Goal: Transaction & Acquisition: Purchase product/service

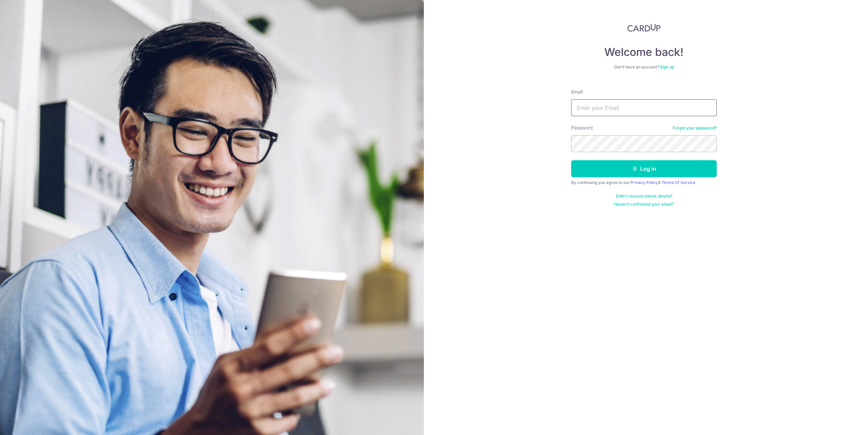
click at [625, 110] on input "Email" at bounding box center [644, 107] width 146 height 17
type input "lynda.teotan@gmail.com"
click at [633, 167] on icon "submit" at bounding box center [634, 168] width 5 height 5
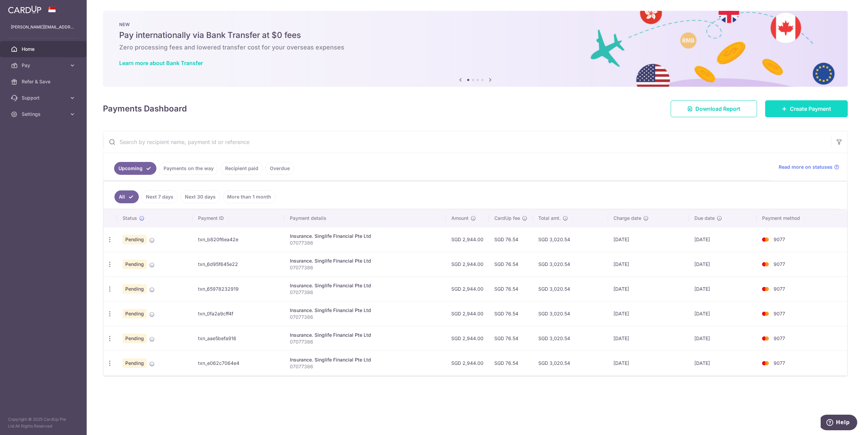
click at [795, 110] on span "Create Payment" at bounding box center [810, 109] width 41 height 8
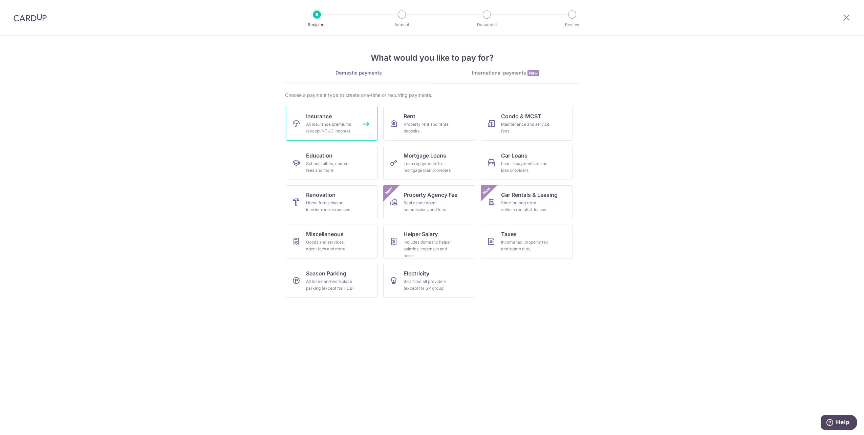
click at [312, 132] on div "All insurance premiums (except NTUC Income)" at bounding box center [330, 128] width 49 height 14
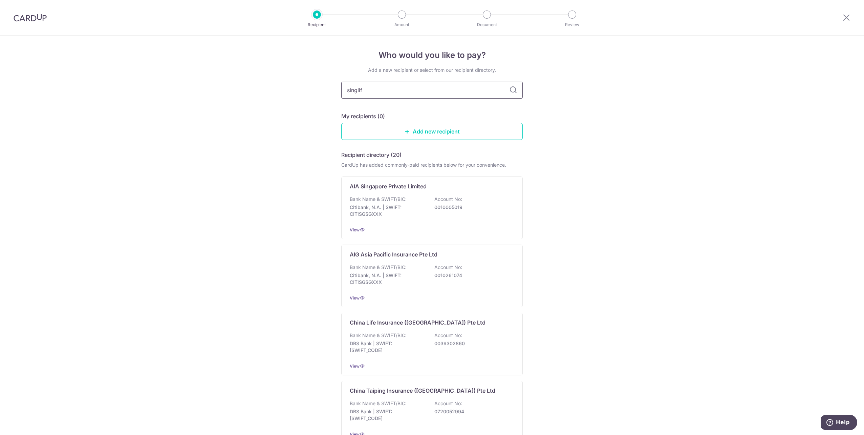
type input "singlife"
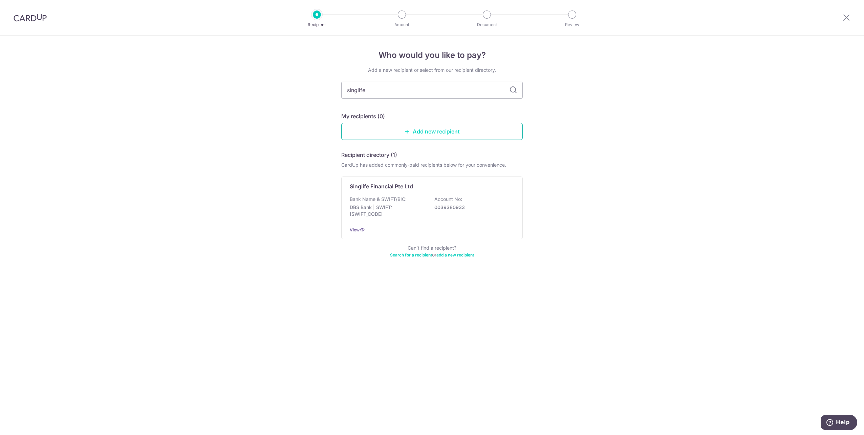
click at [408, 133] on icon at bounding box center [407, 131] width 5 height 5
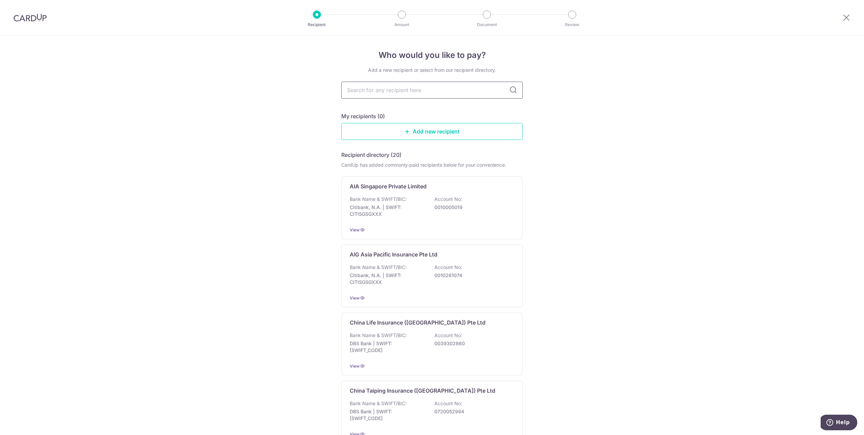
click at [430, 88] on input "text" at bounding box center [431, 90] width 181 height 17
type input "singlife"
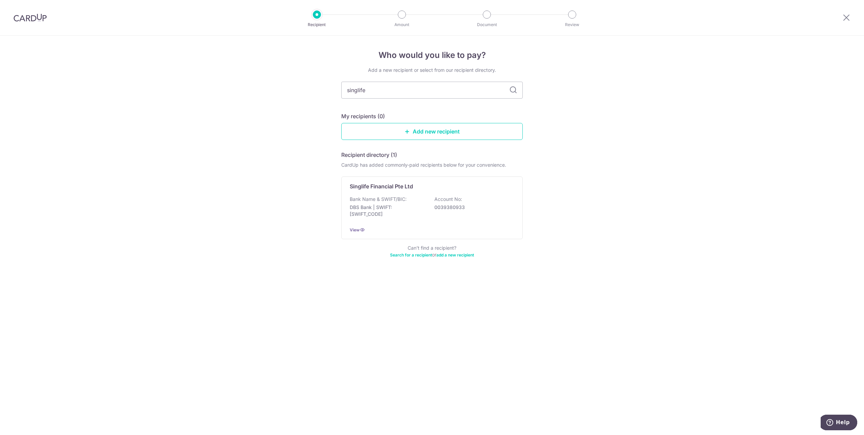
click at [374, 116] on h5 "My recipients (0)" at bounding box center [363, 116] width 44 height 8
click at [384, 195] on div "Singlife Financial Pte Ltd Bank Name & SWIFT/BIC: DBS Bank | SWIFT: DBSSSGSGXXX…" at bounding box center [431, 207] width 181 height 63
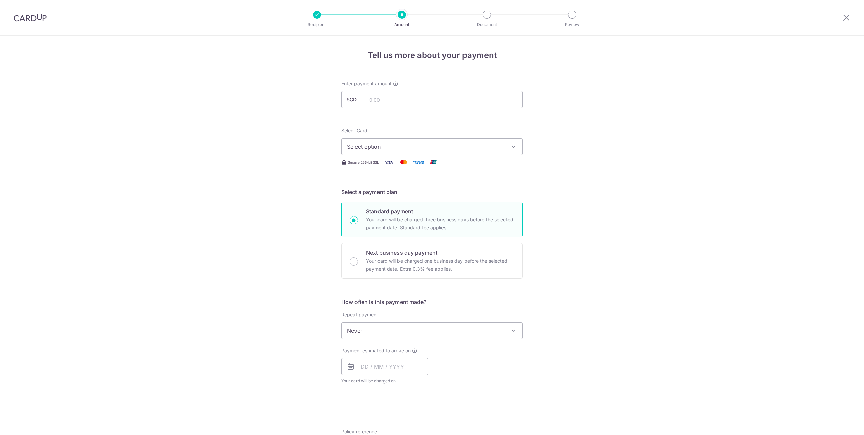
click at [378, 149] on span "Select option" at bounding box center [426, 147] width 158 height 8
click at [370, 197] on span "**** 9077" at bounding box center [375, 195] width 25 height 8
click at [387, 329] on span "Never" at bounding box center [432, 330] width 181 height 16
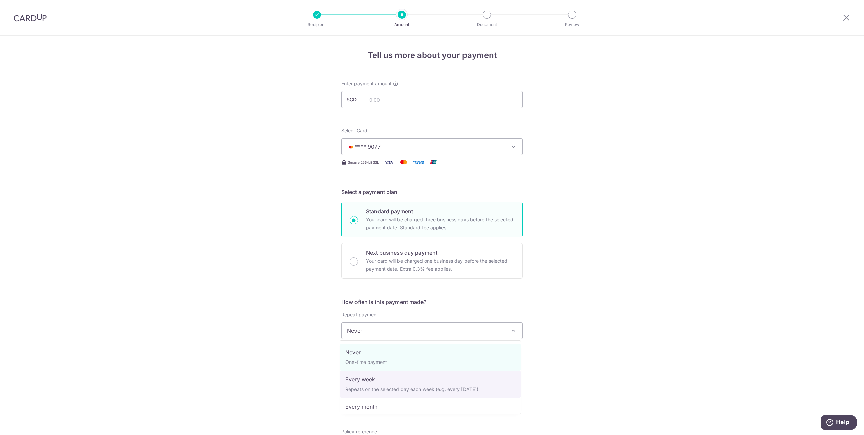
scroll to position [95, 0]
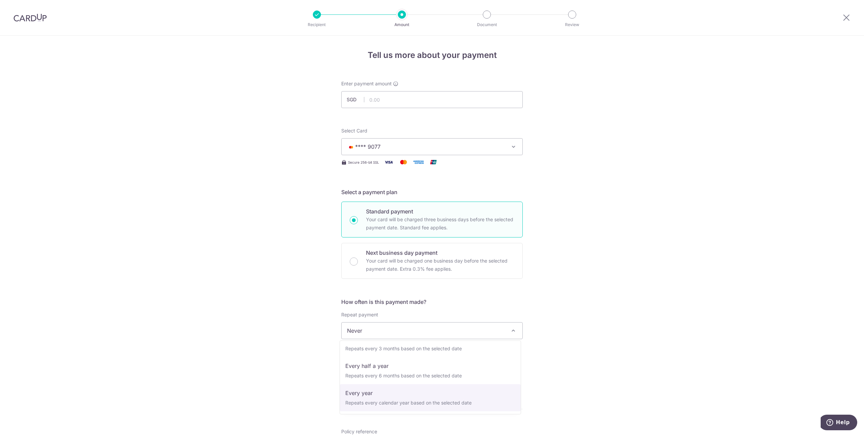
select select "6"
click at [392, 365] on input "text" at bounding box center [384, 366] width 87 height 17
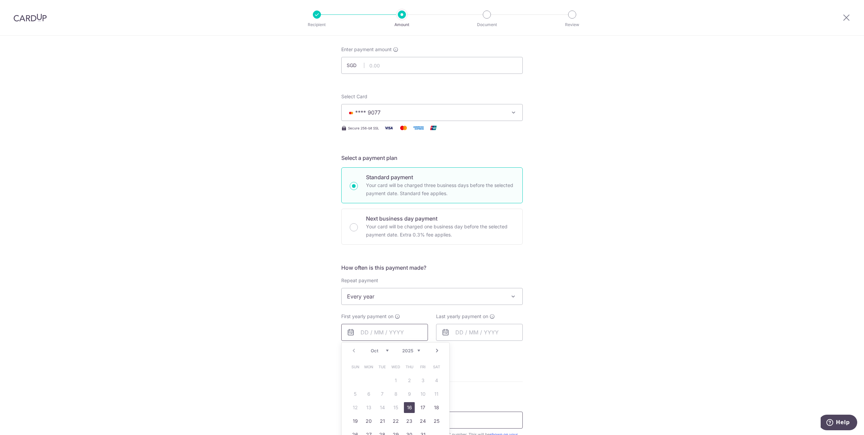
scroll to position [90, 0]
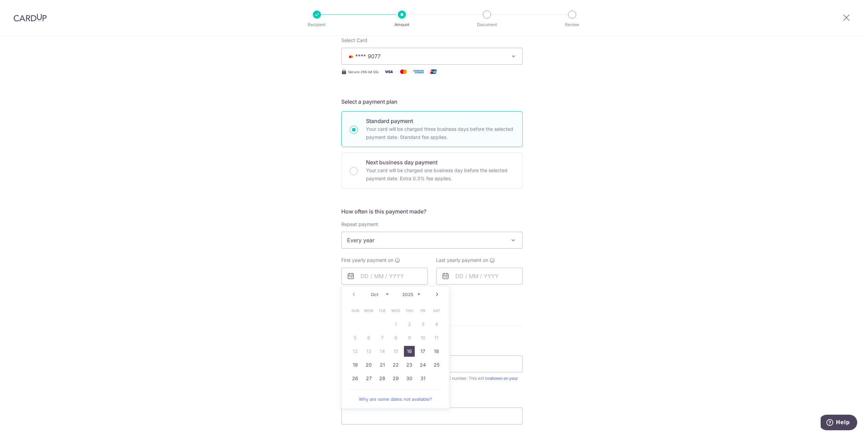
click at [385, 294] on select "Oct Nov Dec" at bounding box center [380, 294] width 18 height 5
click at [366, 339] on link "3" at bounding box center [368, 337] width 11 height 11
type input "03/11/2025"
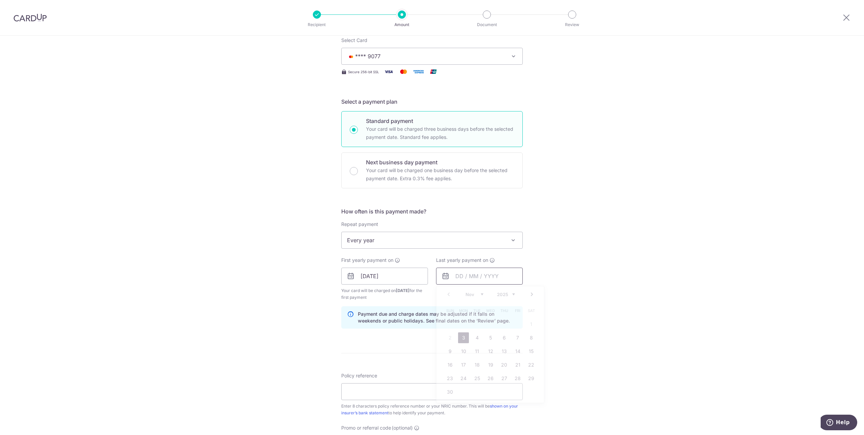
click at [489, 276] on input "text" at bounding box center [479, 275] width 87 height 17
click at [511, 294] on select "2025 2026 2027 2028 2029 2030 2031 2032 2033 2034 2035" at bounding box center [506, 294] width 18 height 5
click at [327, 349] on div "Tell us more about your payment Enter payment amount SGD Select Card **** 9077 …" at bounding box center [432, 268] width 864 height 647
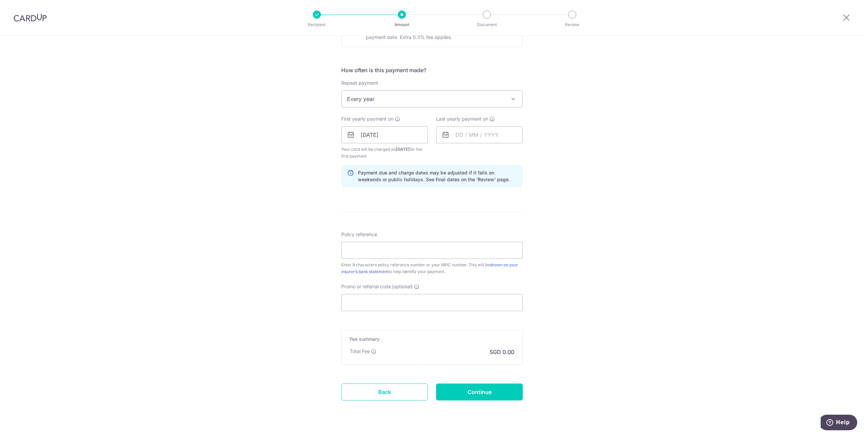
scroll to position [248, 0]
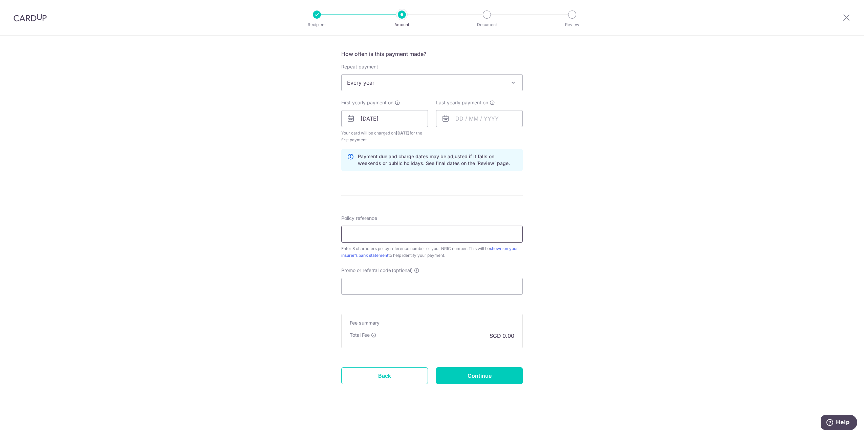
click at [385, 230] on input "Policy reference" at bounding box center [431, 233] width 181 height 17
paste input "07077395"
type input "07077395"
click at [434, 285] on input "Promo or referral code (optional)" at bounding box center [431, 286] width 181 height 17
type input "OFF225"
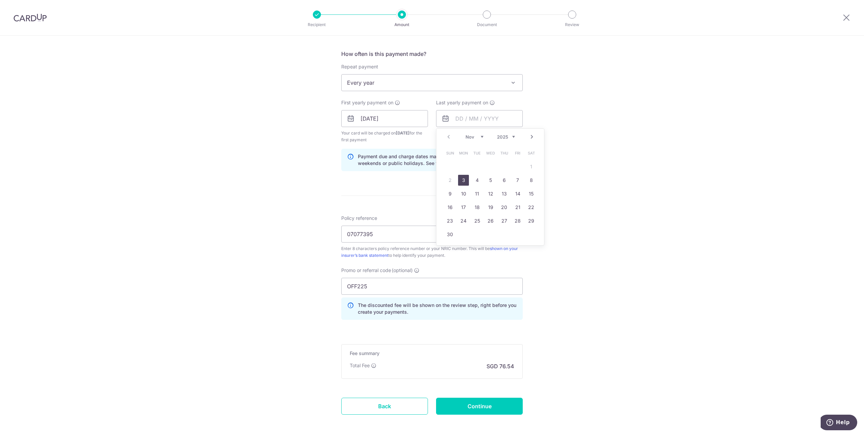
click at [587, 320] on div "Tell us more about your payment Enter payment amount SGD 2,944.00 2944.00 Selec…" at bounding box center [432, 126] width 864 height 677
click at [613, 311] on div "Tell us more about your payment Enter payment amount SGD 2,944.00 2944.00 Selec…" at bounding box center [432, 126] width 864 height 677
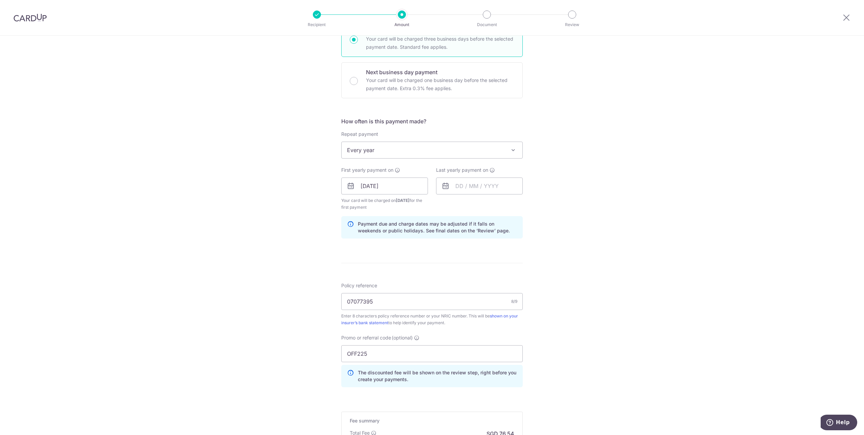
scroll to position [0, 0]
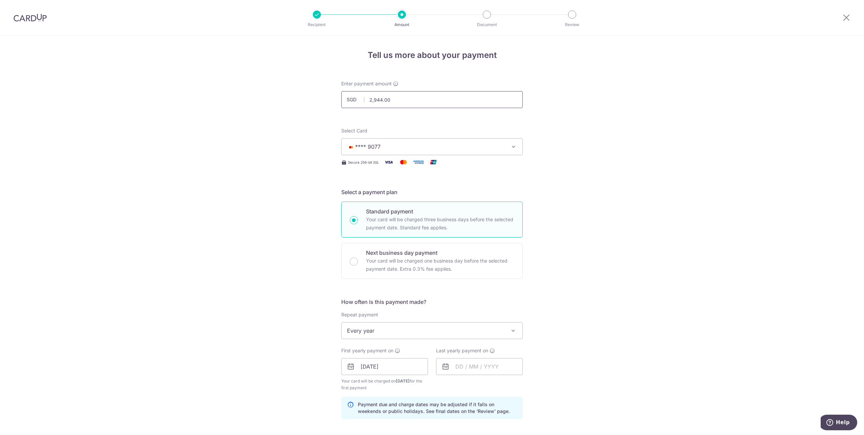
drag, startPoint x: 383, startPoint y: 98, endPoint x: 362, endPoint y: 96, distance: 20.4
click at [362, 96] on div "SGD 2,944.00 2944.00" at bounding box center [431, 99] width 181 height 17
paste input "655"
click at [645, 203] on div "Tell us more about your payment Enter payment amount SGD 2655.00 2944.00 Select…" at bounding box center [432, 374] width 864 height 677
type input "2,655.00"
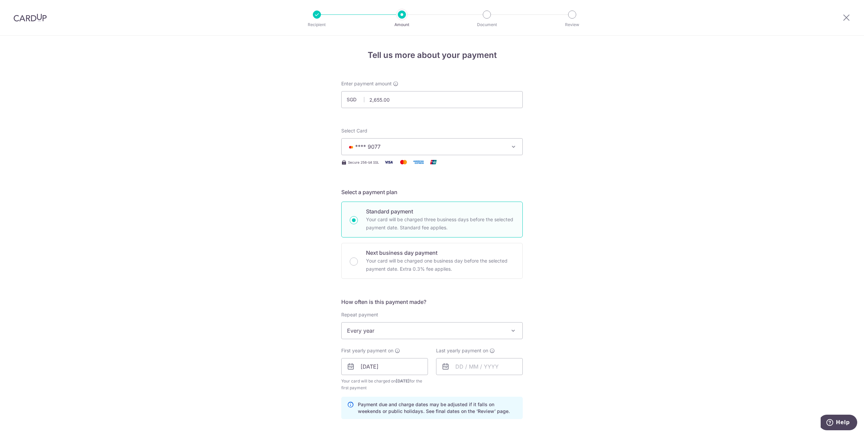
click at [601, 288] on div "Tell us more about your payment Enter payment amount SGD 2,655.00 2655.00 Selec…" at bounding box center [432, 374] width 864 height 677
click at [503, 368] on input "text" at bounding box center [479, 366] width 87 height 17
click at [510, 386] on select "2025 2026 2027 2028 2029 2030 2031 2032 2033 2034 2035" at bounding box center [506, 384] width 18 height 5
click at [449, 428] on link "3" at bounding box center [450, 428] width 11 height 11
type input "03/11/2030"
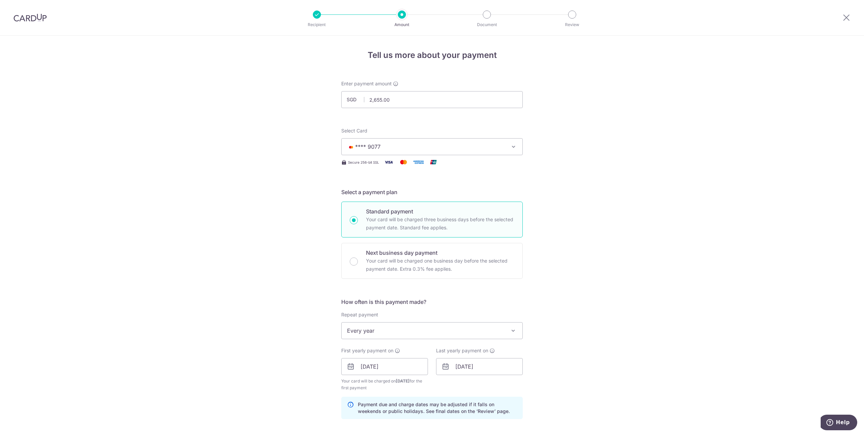
click at [576, 318] on div "Tell us more about your payment Enter payment amount SGD 2,655.00 2655.00 Selec…" at bounding box center [432, 374] width 864 height 677
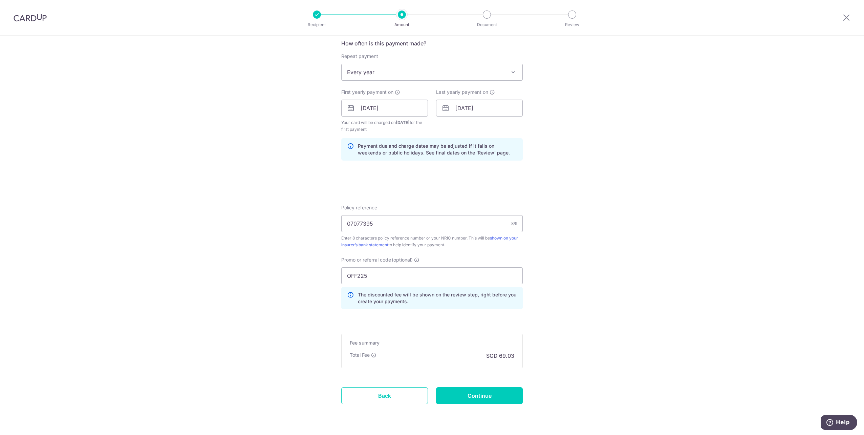
scroll to position [271, 0]
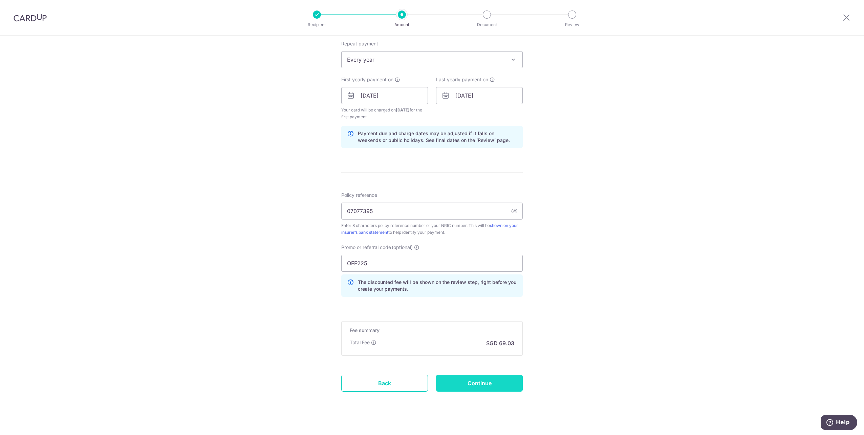
click at [482, 381] on input "Continue" at bounding box center [479, 382] width 87 height 17
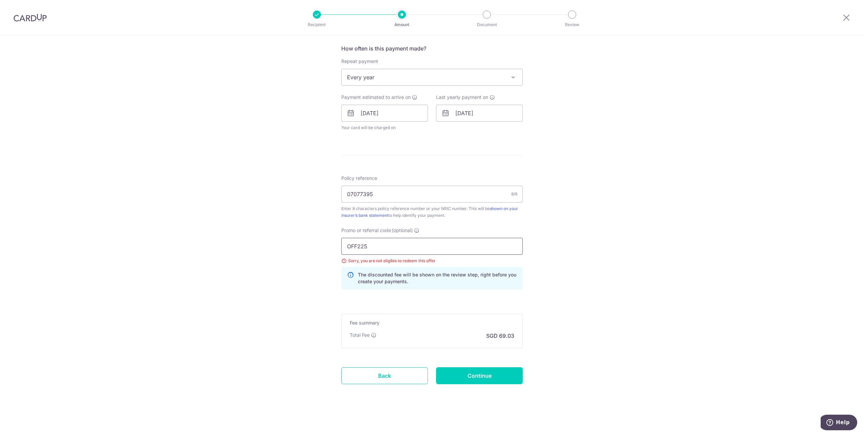
drag, startPoint x: 380, startPoint y: 248, endPoint x: 325, endPoint y: 247, distance: 55.5
click at [325, 247] on div "Tell us more about your payment Enter payment amount SGD 2,655.00 2655.00 Selec…" at bounding box center [432, 108] width 864 height 652
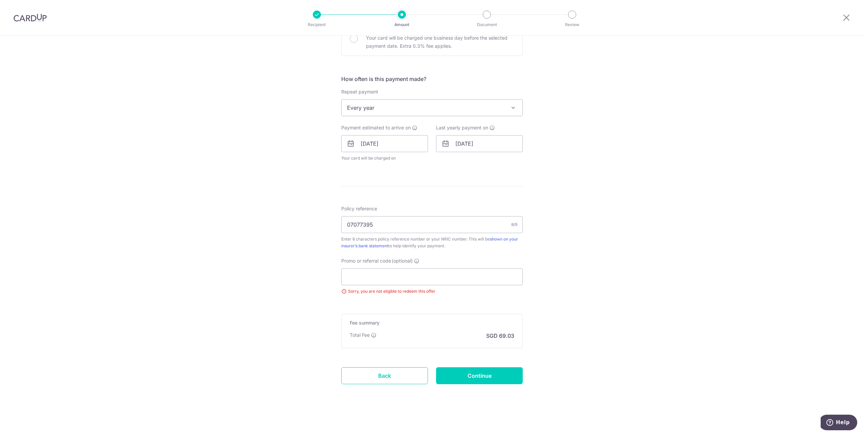
click at [600, 253] on div "Tell us more about your payment Enter payment amount SGD 2,655.00 2655.00 Selec…" at bounding box center [432, 124] width 864 height 622
click at [372, 336] on icon at bounding box center [373, 334] width 5 height 5
click at [482, 375] on input "Continue" at bounding box center [479, 375] width 87 height 17
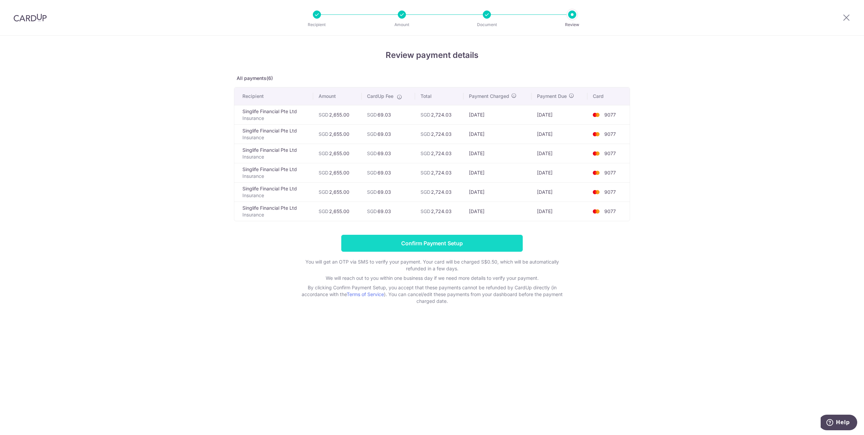
click at [458, 245] on input "Confirm Payment Setup" at bounding box center [431, 243] width 181 height 17
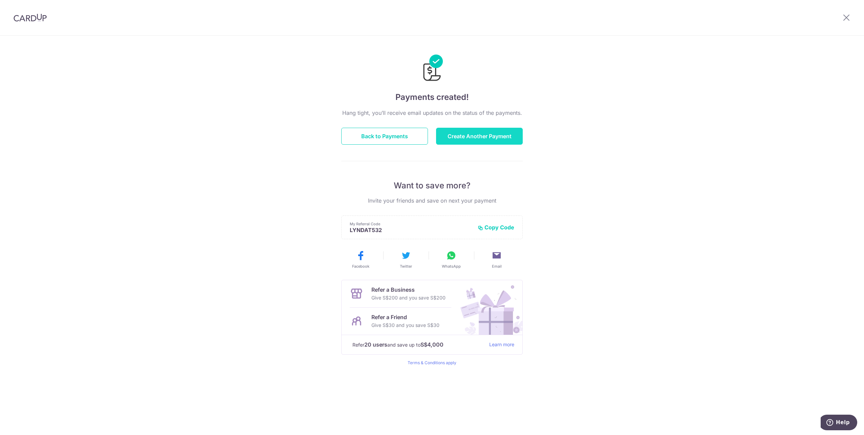
click at [492, 134] on button "Create Another Payment" at bounding box center [479, 136] width 87 height 17
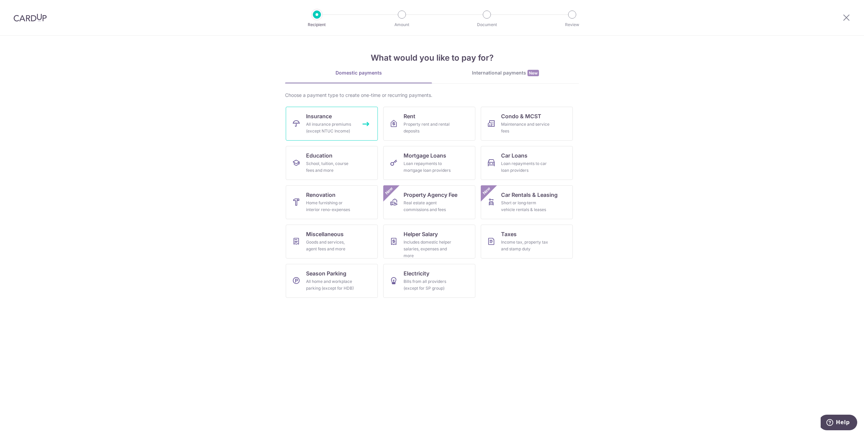
click at [349, 126] on div "All insurance premiums (except NTUC Income)" at bounding box center [330, 128] width 49 height 14
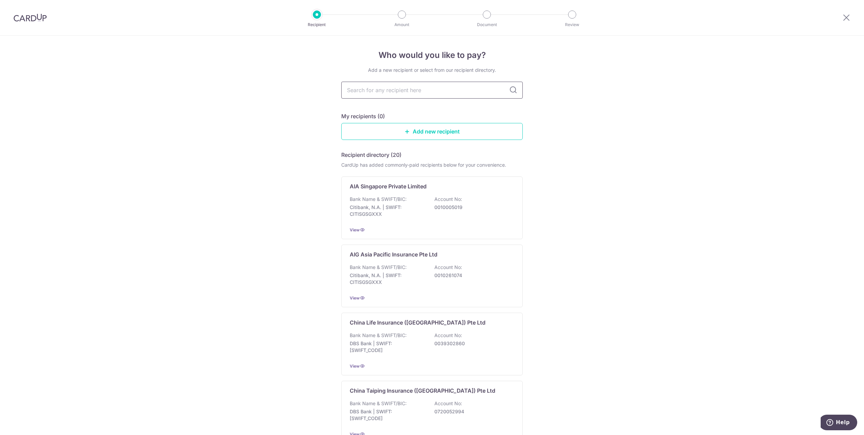
click at [422, 94] on input "text" at bounding box center [431, 90] width 181 height 17
type input "sing"
click at [363, 89] on input "sing" at bounding box center [431, 90] width 181 height 17
type input "singlife"
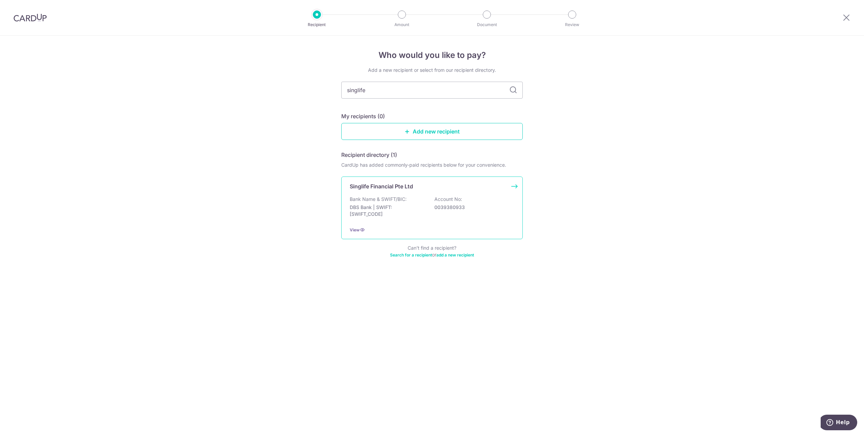
click at [417, 209] on p "DBS Bank | SWIFT: DBSSSGSGXXX" at bounding box center [388, 211] width 76 height 14
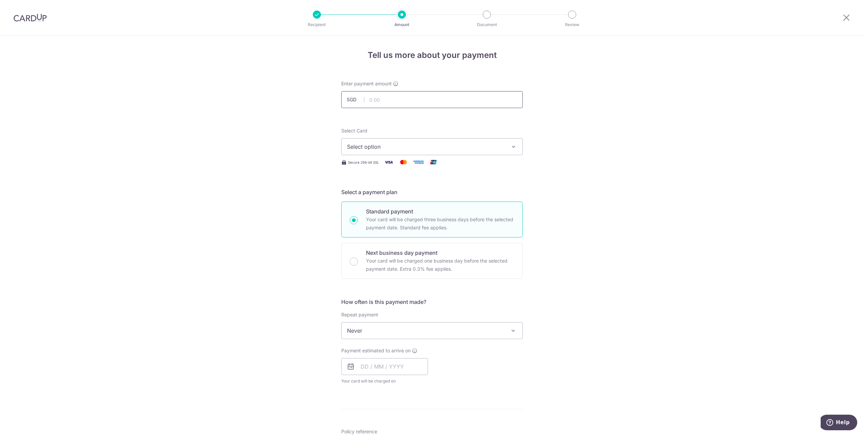
click at [398, 100] on input "text" at bounding box center [431, 99] width 181 height 17
paste input "3,694.50"
type input "3,694.50"
click at [392, 150] on span "Select option" at bounding box center [426, 147] width 158 height 8
click at [387, 197] on span "**** 9077" at bounding box center [375, 195] width 25 height 8
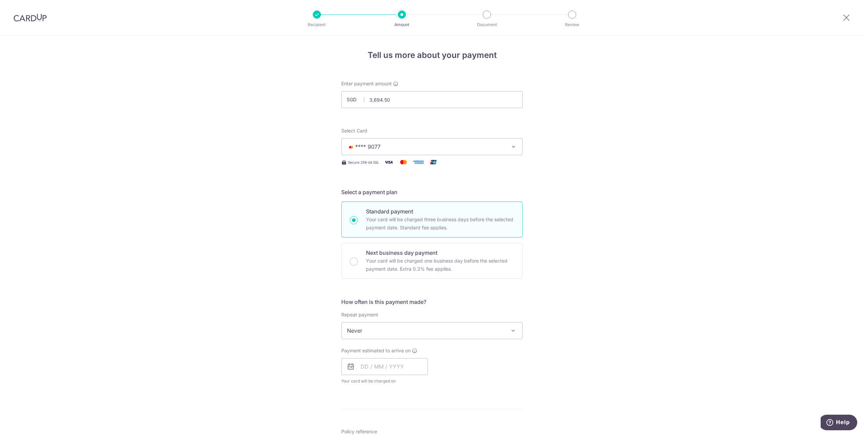
click at [607, 199] on div "Tell us more about your payment Enter payment amount SGD 3,694.50 3694.50 Selec…" at bounding box center [432, 342] width 864 height 612
click at [456, 330] on span "Never" at bounding box center [432, 330] width 181 height 16
select select "6"
click at [594, 297] on div "Tell us more about your payment Enter payment amount SGD 3,694.50 3694.50 Selec…" at bounding box center [432, 345] width 864 height 619
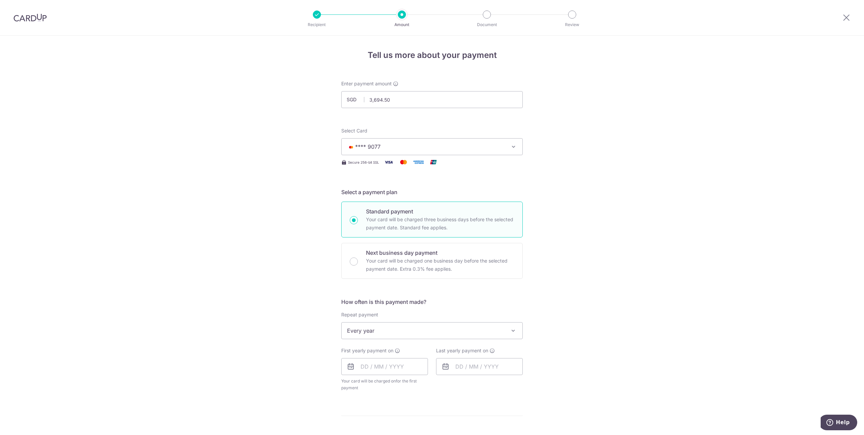
click at [618, 314] on div "Tell us more about your payment Enter payment amount SGD 3,694.50 3694.50 Selec…" at bounding box center [432, 345] width 864 height 619
click at [407, 366] on input "text" at bounding box center [384, 366] width 87 height 17
click at [387, 385] on div "Oct Nov Dec 2025 2026 2027 2028 2029 2030 2031 2032 2033 2034 2035" at bounding box center [395, 385] width 49 height 6
click at [386, 384] on select "Oct Nov Dec" at bounding box center [380, 384] width 18 height 5
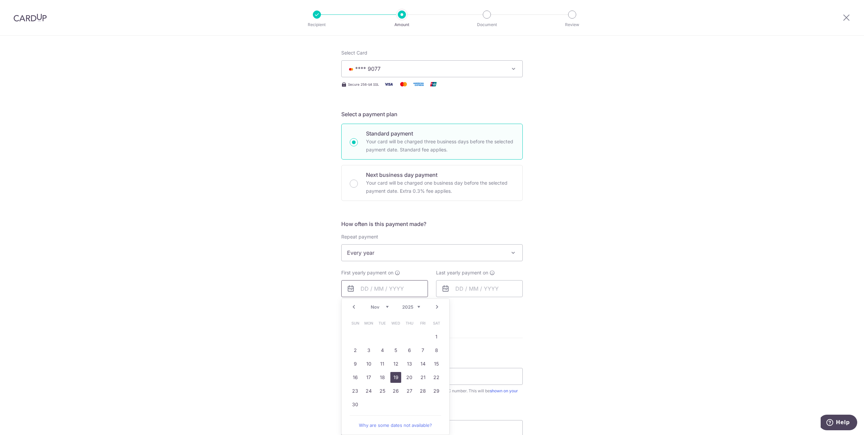
scroll to position [90, 0]
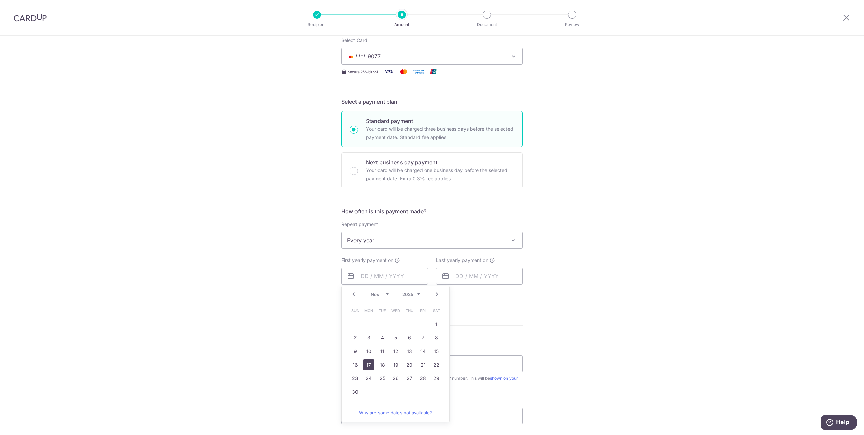
drag, startPoint x: 366, startPoint y: 363, endPoint x: 541, endPoint y: 305, distance: 185.0
click at [366, 363] on link "17" at bounding box center [368, 364] width 11 height 11
type input "17/11/2025"
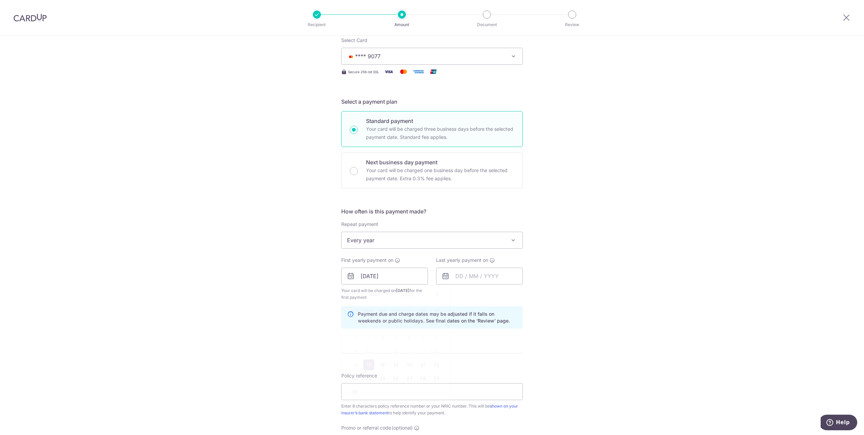
click at [541, 305] on div "Tell us more about your payment Enter payment amount SGD 3,694.50 3694.50 Selec…" at bounding box center [432, 268] width 864 height 647
drag, startPoint x: 472, startPoint y: 277, endPoint x: 500, endPoint y: 273, distance: 28.4
click at [472, 277] on input "text" at bounding box center [479, 275] width 87 height 17
click at [512, 295] on select "2025 2026 2027 2028 2029 2030 2031 2032 2033 2034 2035" at bounding box center [506, 294] width 18 height 5
click at [510, 294] on select "2025 2026 2027 2028 2029 2030 2031 2032 2033 2034 2035" at bounding box center [506, 294] width 18 height 5
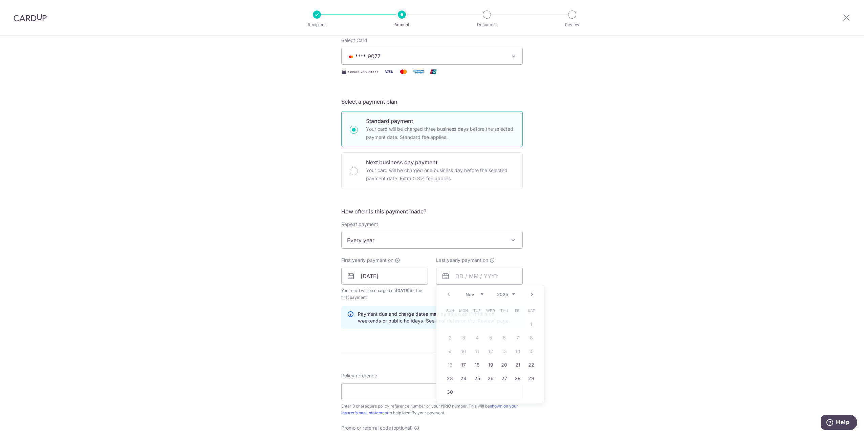
click at [592, 272] on div "Tell us more about your payment Enter payment amount SGD 3,694.50 3694.50 Selec…" at bounding box center [432, 268] width 864 height 647
click at [489, 275] on input "text" at bounding box center [479, 275] width 87 height 17
click at [464, 367] on link "17" at bounding box center [463, 364] width 11 height 11
click at [481, 281] on input "[DATE]" at bounding box center [479, 275] width 87 height 17
click at [511, 292] on select "2025 2026 2027 2028 2029 2030 2031 2032 2033 2034 2035" at bounding box center [506, 294] width 18 height 5
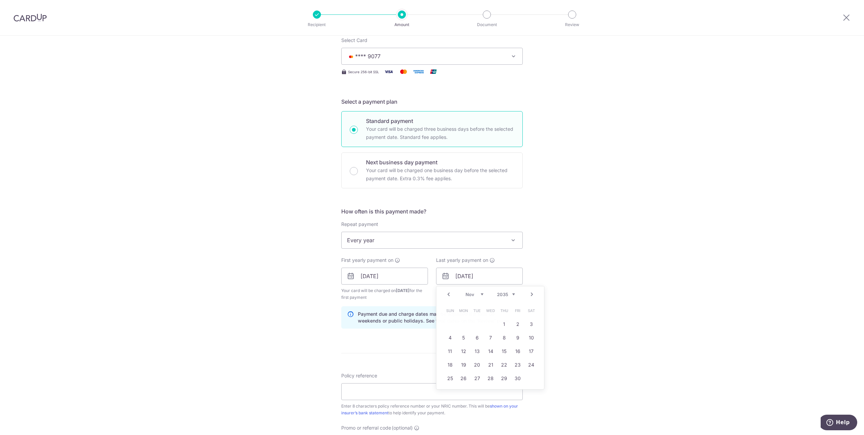
click at [639, 270] on div "Tell us more about your payment Enter payment amount SGD 3,694.50 3694.50 Selec…" at bounding box center [432, 268] width 864 height 647
click at [481, 278] on input "[DATE]" at bounding box center [479, 275] width 87 height 17
click at [512, 293] on select "2025 2026 2027 2028 2029 2030 2031 2032 2033 2034 2035" at bounding box center [506, 294] width 18 height 5
click at [476, 275] on input "[DATE]" at bounding box center [479, 275] width 87 height 17
type input "[DATE]"
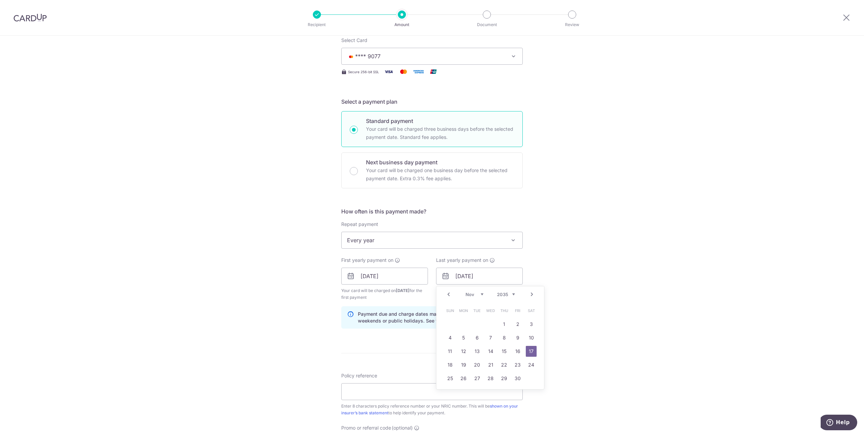
click at [569, 266] on div "Tell us more about your payment Enter payment amount SGD 3,694.50 3694.50 Selec…" at bounding box center [432, 268] width 864 height 647
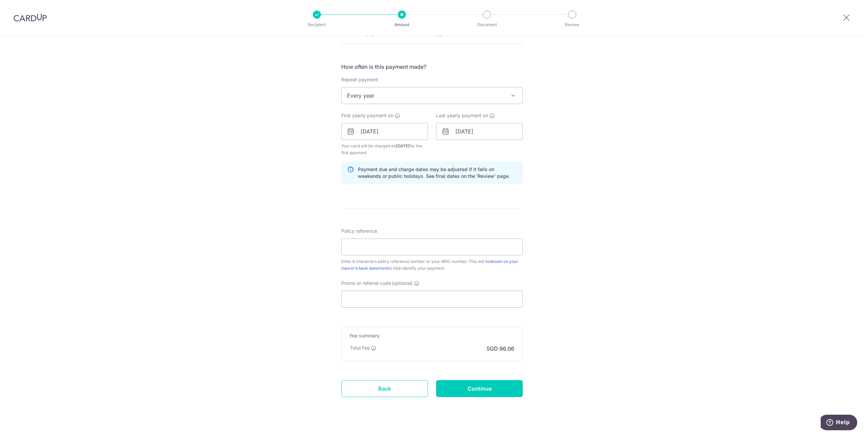
scroll to position [248, 0]
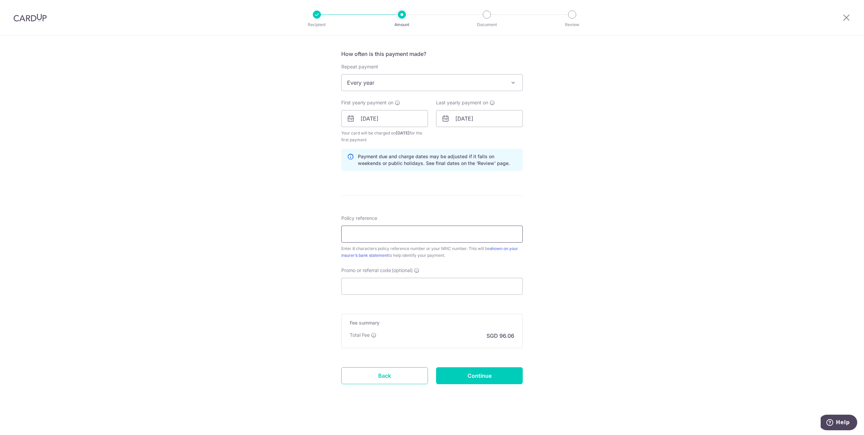
click at [437, 235] on input "Policy reference" at bounding box center [431, 233] width 181 height 17
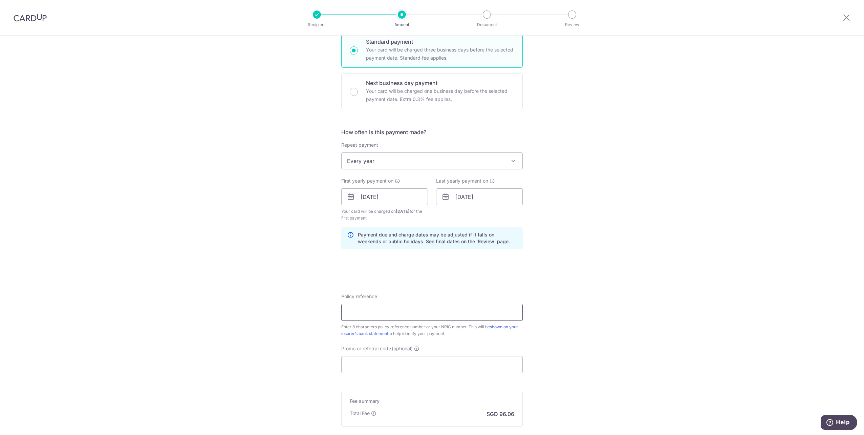
scroll to position [157, 0]
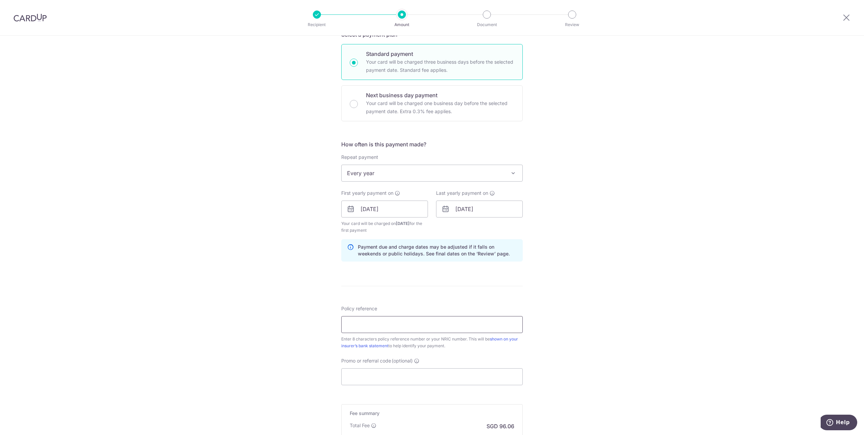
paste input "06798017"
type input "06798017"
click at [591, 319] on div "Tell us more about your payment Enter payment amount SGD 3,694.50 3694.50 Selec…" at bounding box center [432, 201] width 864 height 647
click at [585, 312] on div "Tell us more about your payment Enter payment amount SGD 3,694.50 3694.50 Selec…" at bounding box center [432, 201] width 864 height 647
click at [571, 309] on div "Tell us more about your payment Enter payment amount SGD 3,694.50 3694.50 Selec…" at bounding box center [432, 201] width 864 height 647
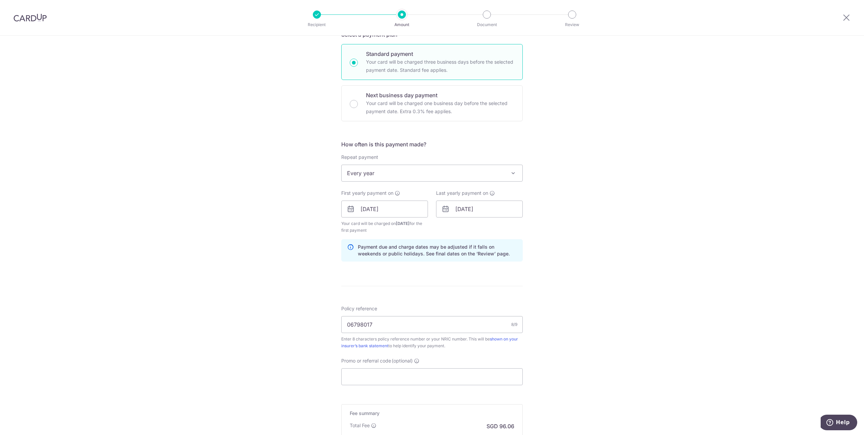
scroll to position [248, 0]
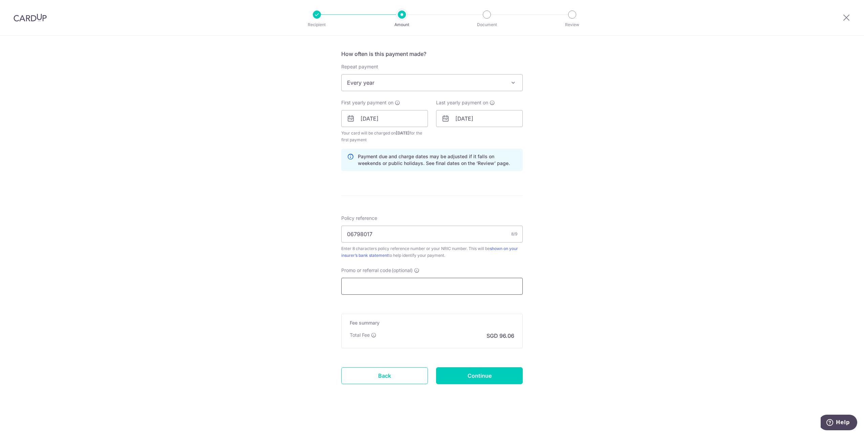
click at [394, 285] on input "Promo or referral code (optional)" at bounding box center [431, 286] width 181 height 17
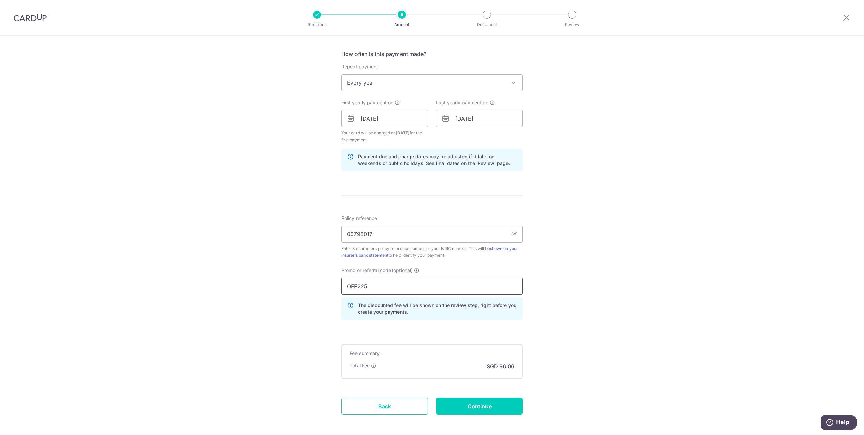
type input "OFF225"
click at [605, 328] on div "Tell us more about your payment Enter payment amount SGD 3,694.50 3694.50 Selec…" at bounding box center [432, 126] width 864 height 677
click at [474, 406] on input "Continue" at bounding box center [479, 405] width 87 height 17
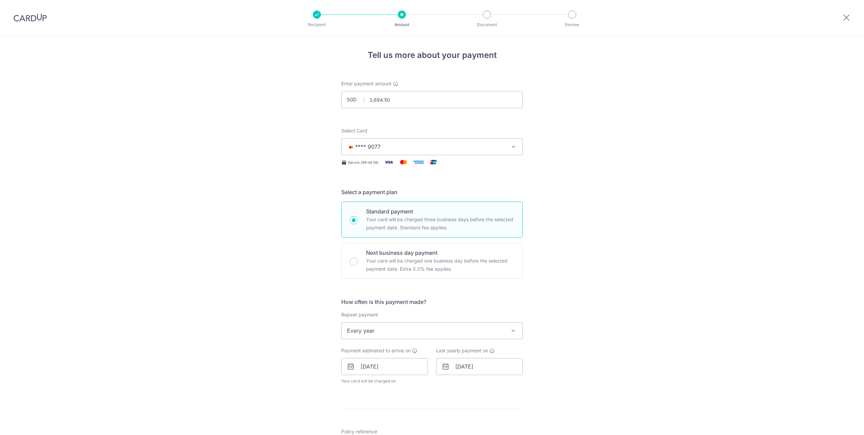
scroll to position [253, 0]
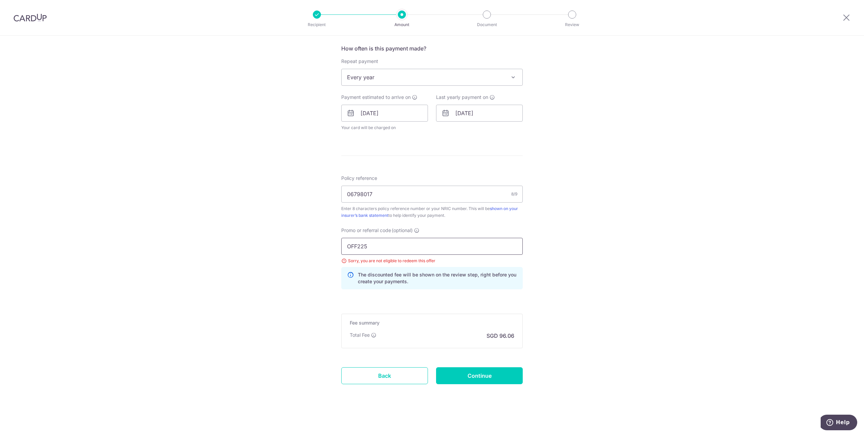
drag, startPoint x: 432, startPoint y: 242, endPoint x: 427, endPoint y: 242, distance: 5.1
click at [432, 241] on input "OFF225" at bounding box center [431, 246] width 181 height 17
drag, startPoint x: 416, startPoint y: 243, endPoint x: 332, endPoint y: 242, distance: 84.3
click at [332, 242] on div "Tell us more about your payment Enter payment amount SGD 3,694.50 3694.50 Selec…" at bounding box center [432, 108] width 864 height 652
type input "REC185"
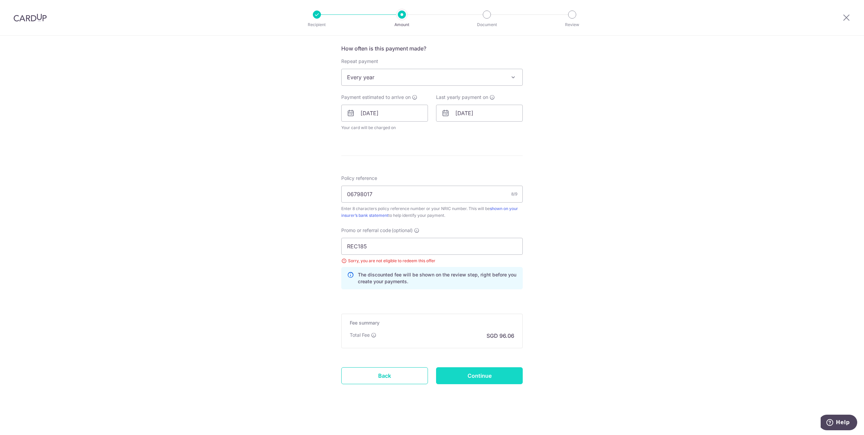
click at [487, 374] on input "Continue" at bounding box center [479, 375] width 87 height 17
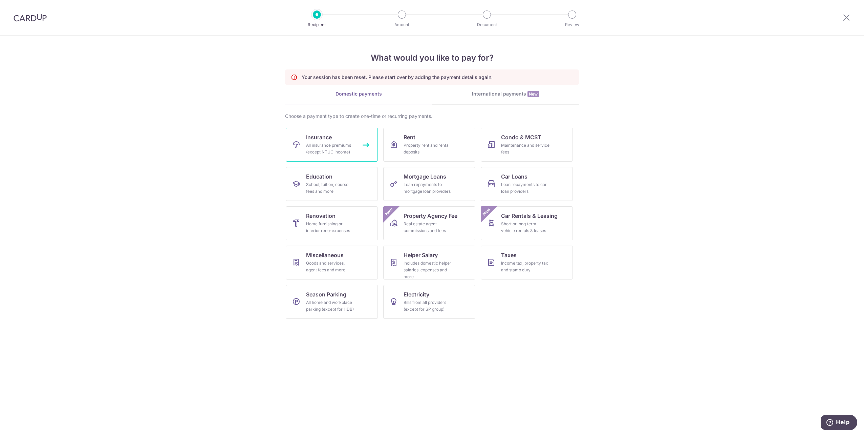
click at [324, 142] on div "All insurance premiums (except NTUC Income)" at bounding box center [330, 149] width 49 height 14
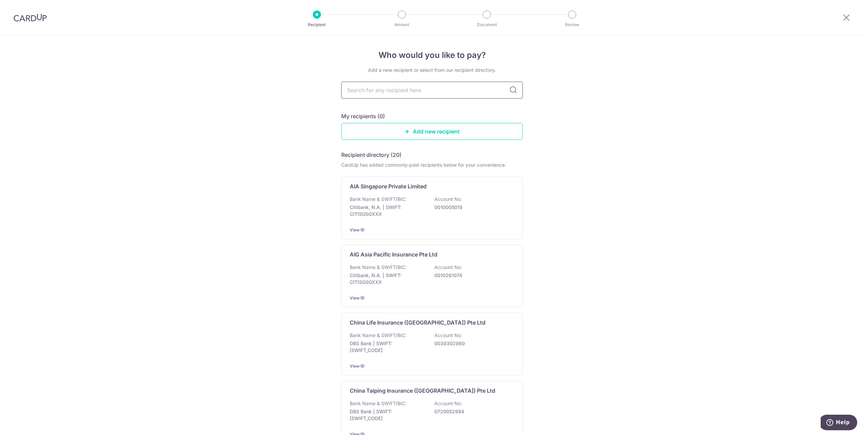
click at [438, 89] on input "text" at bounding box center [431, 90] width 181 height 17
type input "singlife"
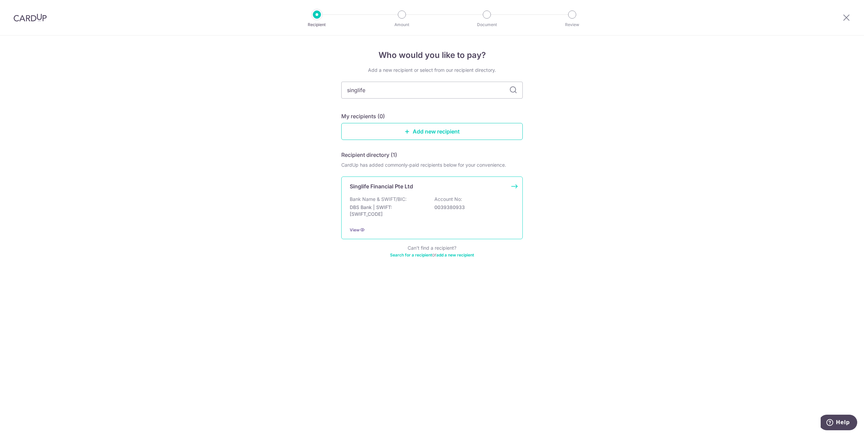
click at [412, 196] on div "Bank Name & SWIFT/BIC: DBS Bank | SWIFT: DBSSSGSGXXX Account No: 0039380933" at bounding box center [432, 208] width 165 height 25
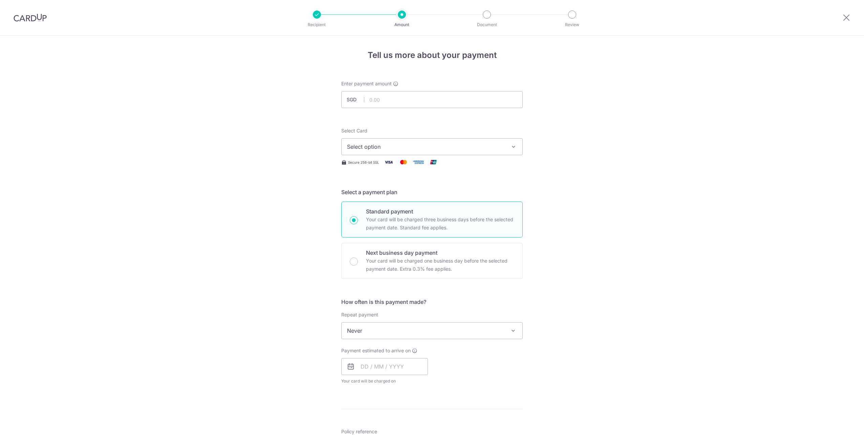
click at [402, 146] on span "Select option" at bounding box center [426, 147] width 158 height 8
click at [383, 194] on span "**** 9077" at bounding box center [375, 195] width 25 height 8
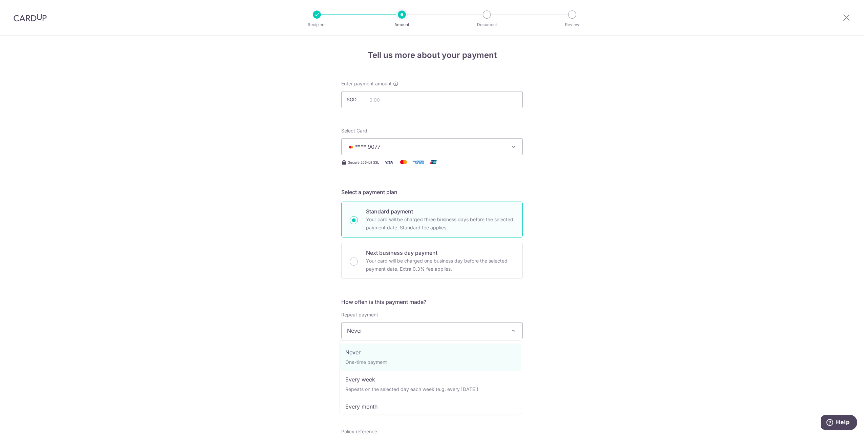
click at [398, 333] on span "Never" at bounding box center [432, 330] width 181 height 16
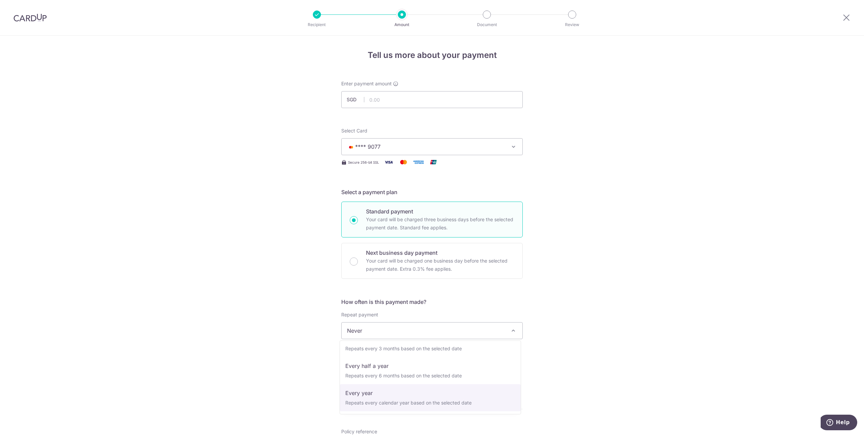
select select "6"
click at [400, 368] on input "text" at bounding box center [384, 366] width 87 height 17
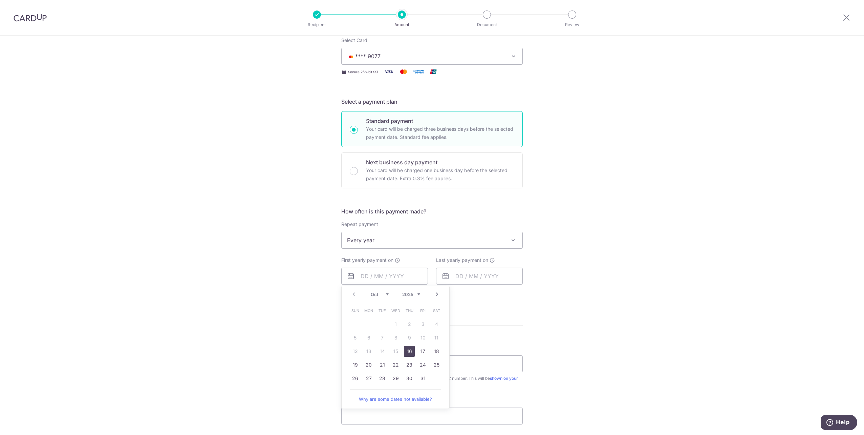
click at [384, 295] on select "Oct Nov Dec" at bounding box center [380, 294] width 18 height 5
click at [365, 364] on link "17" at bounding box center [368, 364] width 11 height 11
type input "17/11/2025"
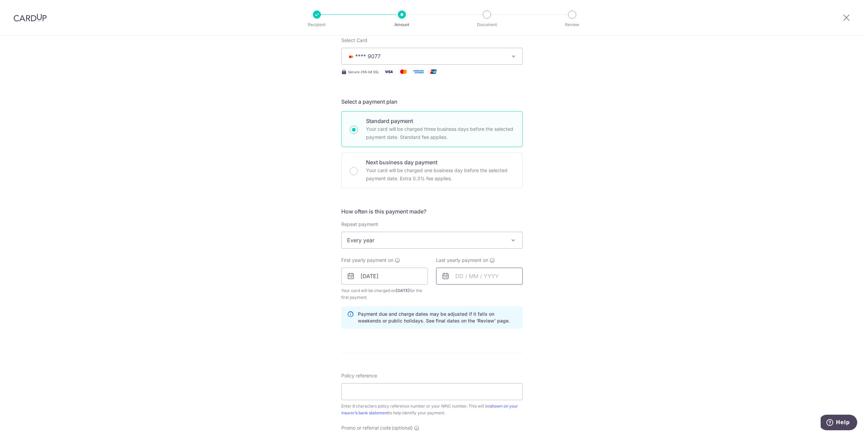
click at [483, 280] on input "text" at bounding box center [479, 275] width 87 height 17
click at [465, 366] on link "17" at bounding box center [463, 364] width 11 height 11
click at [480, 278] on input "17/11/2025" at bounding box center [479, 275] width 87 height 17
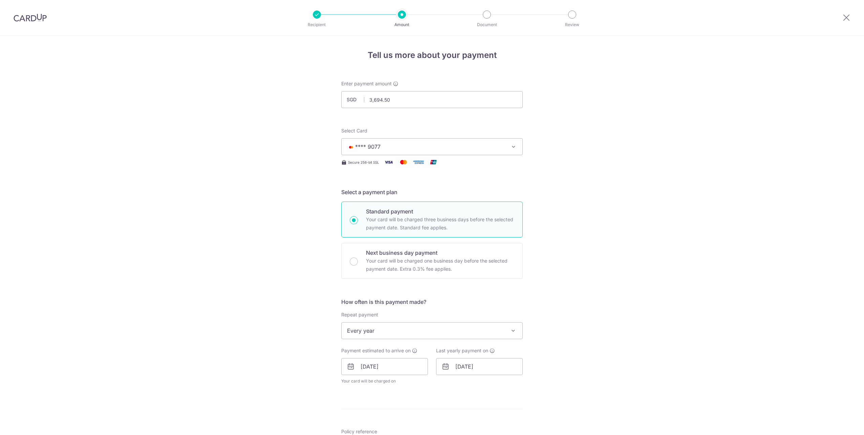
scroll to position [253, 0]
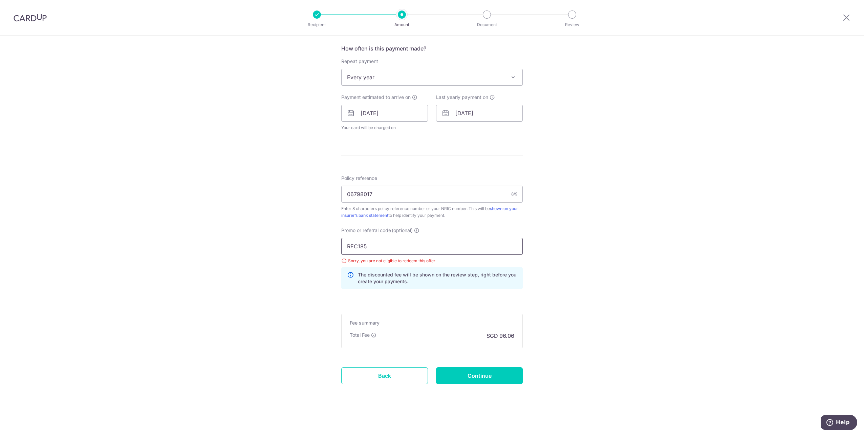
drag, startPoint x: 369, startPoint y: 245, endPoint x: 320, endPoint y: 245, distance: 49.8
click at [320, 245] on div "Tell us more about your payment Enter payment amount SGD 3,694.50 3694.50 Selec…" at bounding box center [432, 108] width 864 height 652
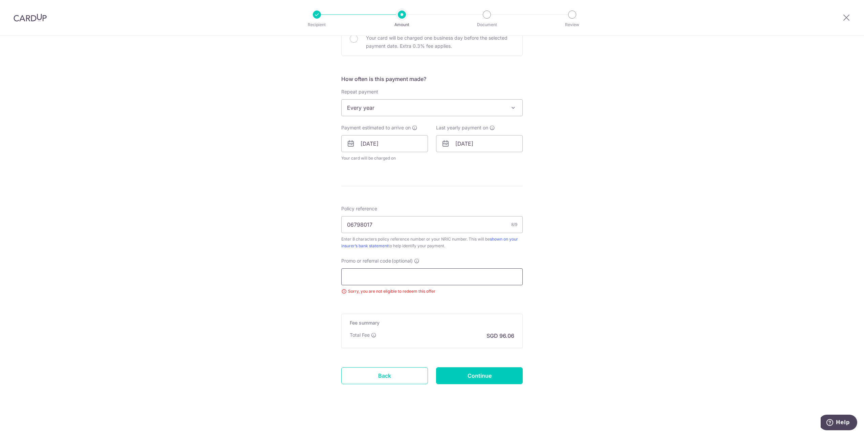
scroll to position [223, 0]
click at [477, 376] on input "Continue" at bounding box center [479, 375] width 87 height 17
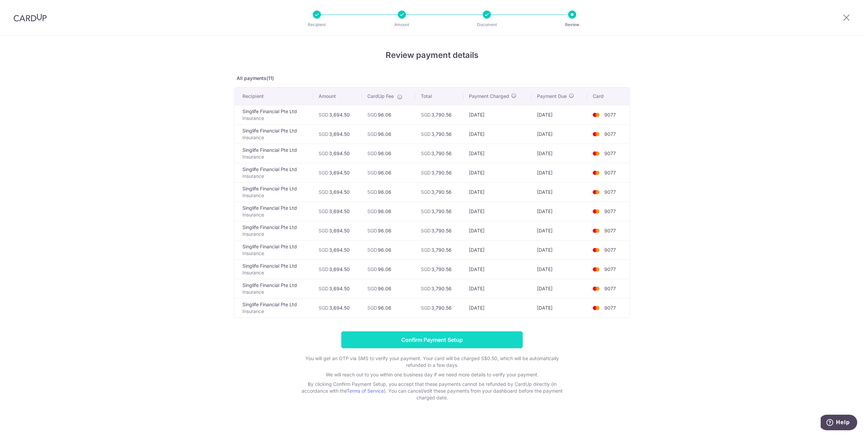
click at [444, 339] on input "Confirm Payment Setup" at bounding box center [431, 339] width 181 height 17
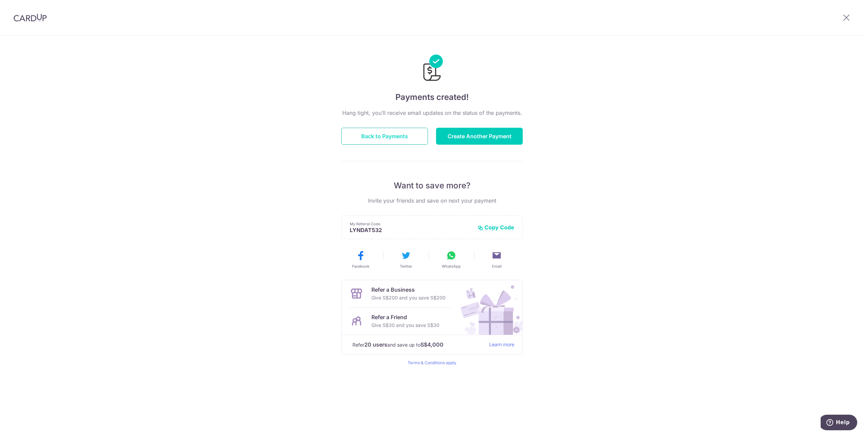
click at [387, 137] on button "Back to Payments" at bounding box center [384, 136] width 87 height 17
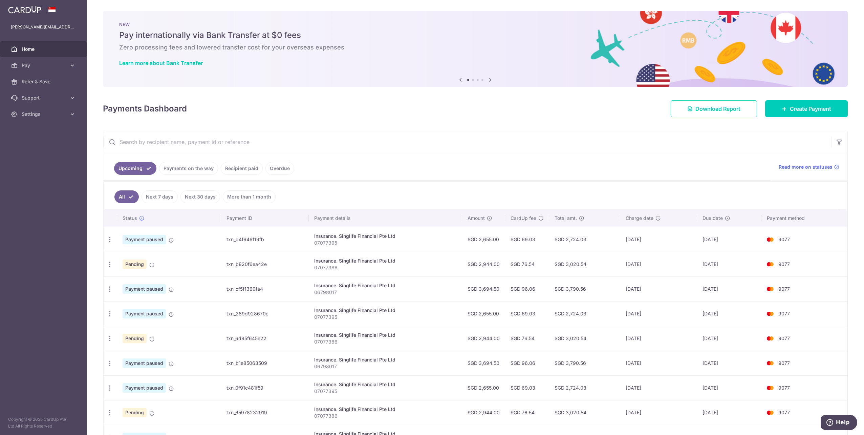
click at [205, 168] on link "Payments on the way" at bounding box center [188, 168] width 59 height 13
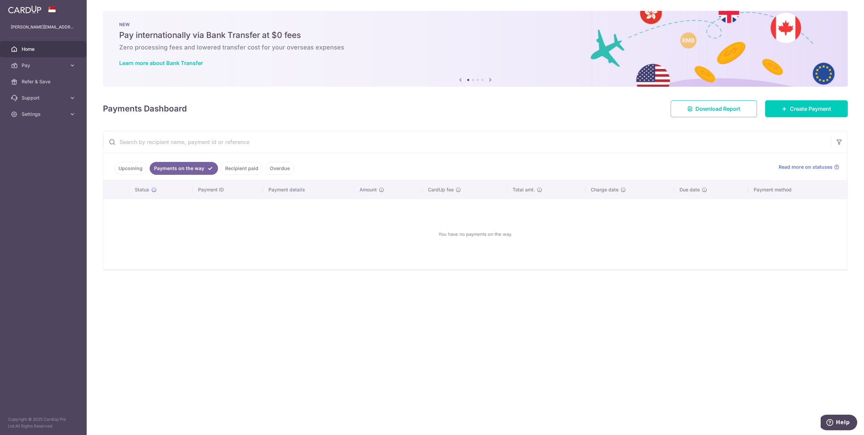
click at [126, 170] on link "Upcoming" at bounding box center [130, 168] width 33 height 13
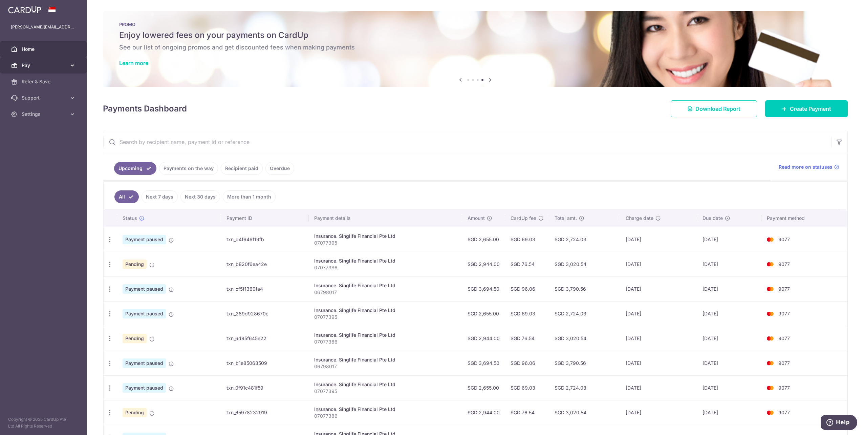
click at [70, 67] on icon at bounding box center [72, 65] width 7 height 7
click at [784, 109] on link "Create Payment" at bounding box center [806, 108] width 83 height 17
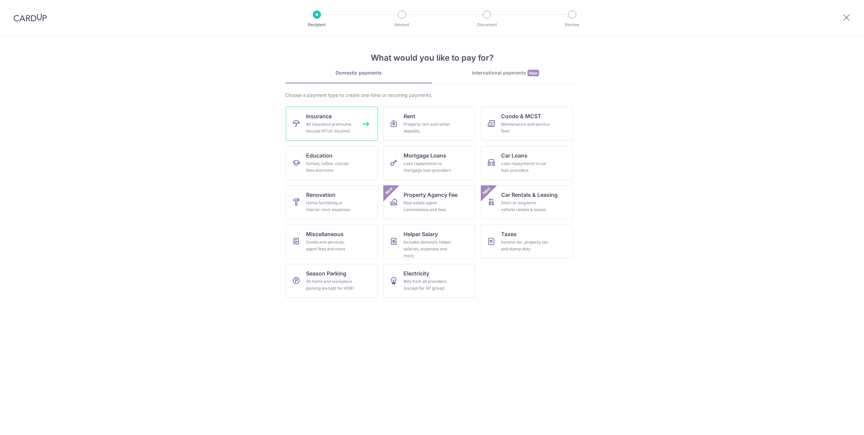
click at [333, 127] on div "All insurance premiums (except NTUC Income)" at bounding box center [330, 128] width 49 height 14
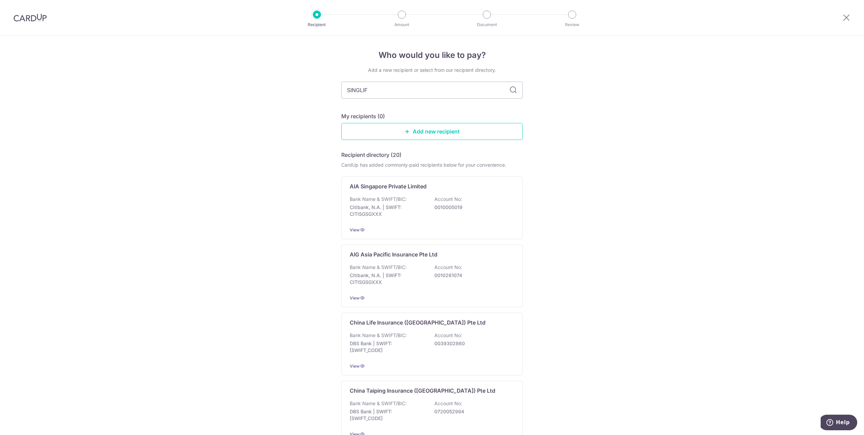
type input "SINGLIFE"
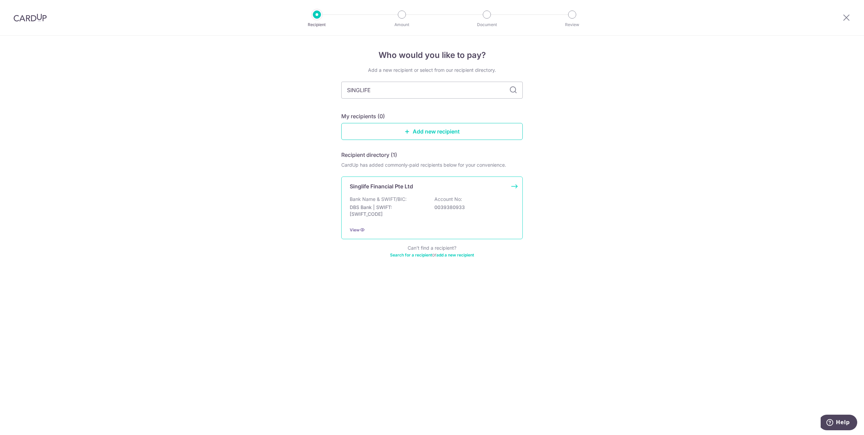
click at [447, 196] on p "Account No:" at bounding box center [448, 199] width 28 height 7
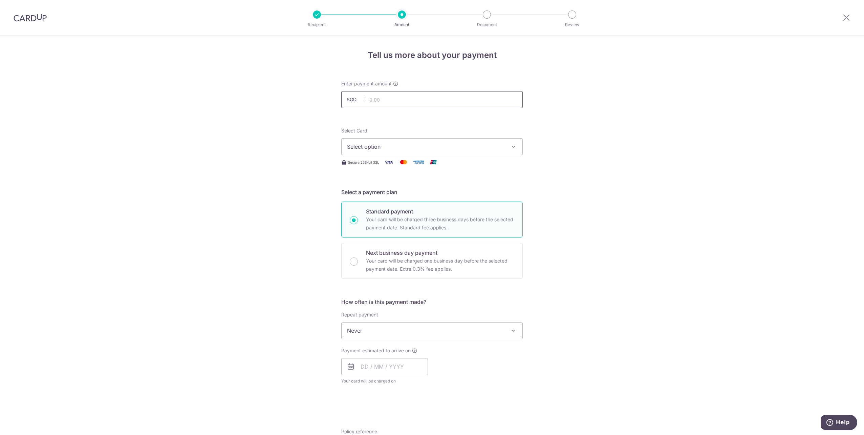
click at [382, 97] on input "text" at bounding box center [431, 99] width 181 height 17
type input "4,251.52"
click at [288, 131] on div "Tell us more about your payment Enter payment amount SGD 4,251.52 4251.52 Selec…" at bounding box center [432, 342] width 864 height 612
click at [445, 149] on span "Select option" at bounding box center [426, 147] width 158 height 8
click at [382, 193] on span "**** 9077" at bounding box center [375, 195] width 25 height 8
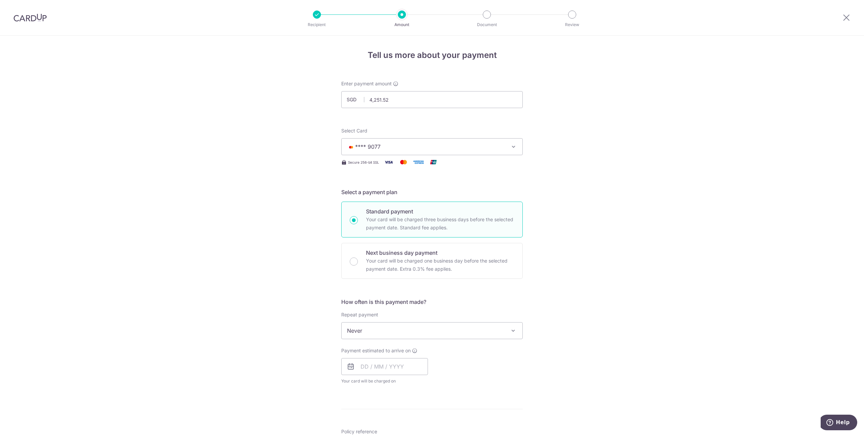
click at [586, 287] on div "Tell us more about your payment Enter payment amount SGD 4,251.52 4251.52 Selec…" at bounding box center [432, 342] width 864 height 612
click at [409, 333] on span "Never" at bounding box center [432, 330] width 181 height 16
select select "6"
click at [599, 311] on div "Tell us more about your payment Enter payment amount SGD 4,251.52 4251.52 Selec…" at bounding box center [432, 345] width 864 height 619
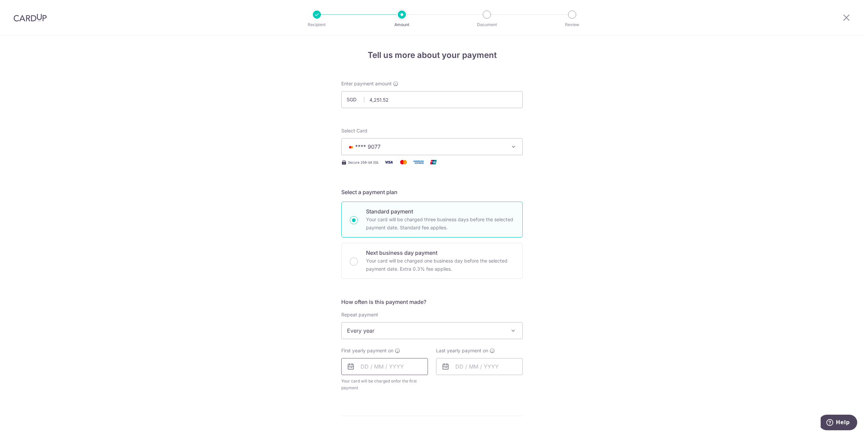
click at [400, 367] on input "text" at bounding box center [384, 366] width 87 height 17
click at [385, 384] on select "Oct Nov Dec" at bounding box center [380, 384] width 18 height 5
drag, startPoint x: 368, startPoint y: 429, endPoint x: 484, endPoint y: 397, distance: 120.6
click at [368, 429] on link "3" at bounding box center [368, 428] width 11 height 11
click at [488, 394] on div "How often is this payment made? Repeat payment Never Every week Every month Eve…" at bounding box center [431, 361] width 181 height 127
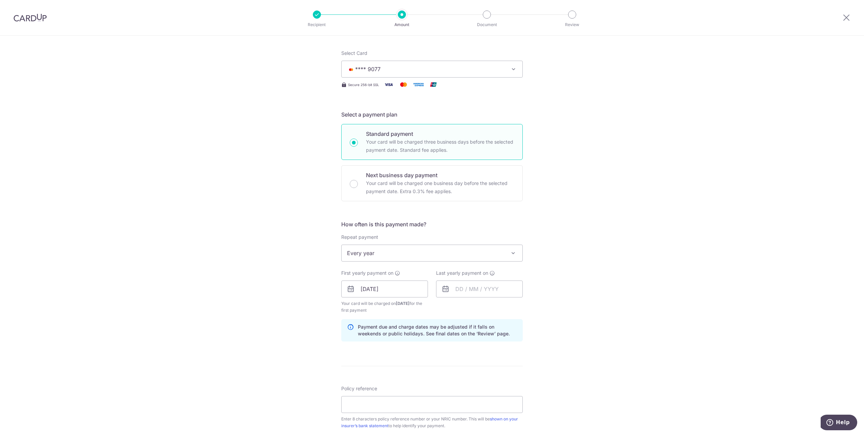
scroll to position [90, 0]
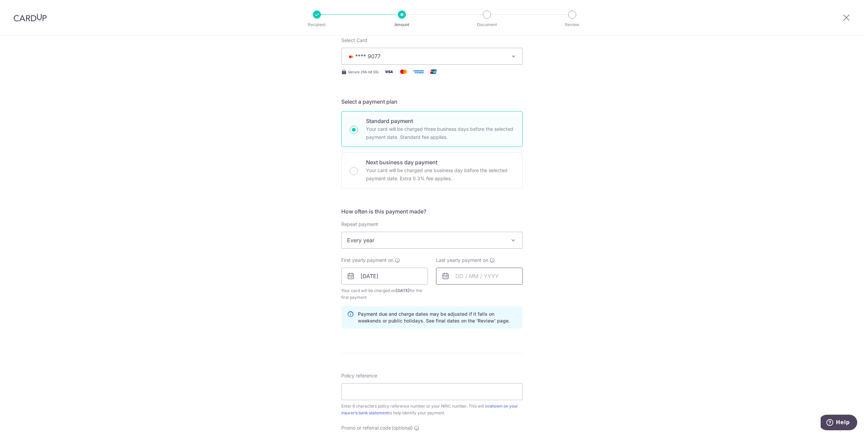
click at [496, 271] on input "text" at bounding box center [479, 275] width 87 height 17
click at [513, 295] on select "2025 2026 2027 2028 2029 2030 2031 2032 2033 2034 2035" at bounding box center [506, 294] width 18 height 5
click at [628, 285] on div "Tell us more about your payment Enter payment amount SGD 4,251.52 4251.52 Selec…" at bounding box center [432, 268] width 864 height 647
click at [475, 278] on input "text" at bounding box center [479, 275] width 87 height 17
click at [409, 279] on input "[DATE]" at bounding box center [384, 275] width 87 height 17
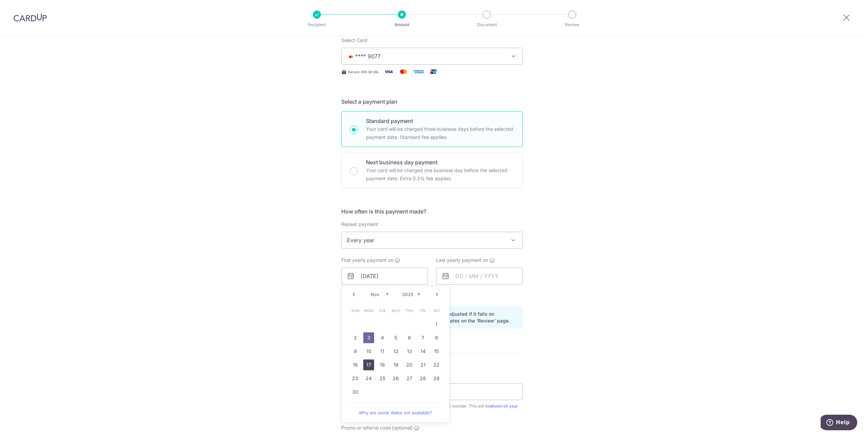
click at [365, 366] on link "17" at bounding box center [368, 364] width 11 height 11
type input "[DATE]"
click at [477, 278] on input "text" at bounding box center [479, 275] width 87 height 17
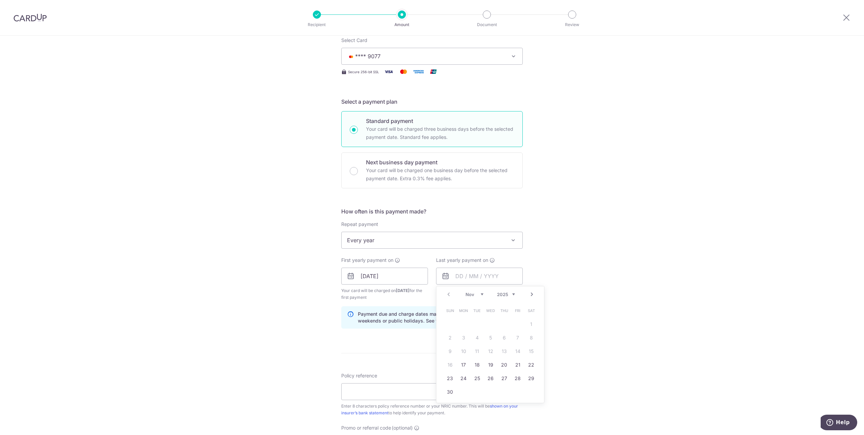
click at [511, 295] on select "2025 2026 2027 2028 2029 2030 2031 2032 2033 2034 2035" at bounding box center [506, 294] width 18 height 5
click at [531, 352] on link "17" at bounding box center [531, 351] width 11 height 11
type input "17/11/2029"
click at [603, 306] on div "Tell us more about your payment Enter payment amount SGD 4,251.52 4251.52 Selec…" at bounding box center [432, 268] width 864 height 647
click at [605, 293] on div "Tell us more about your payment Enter payment amount SGD 4,251.52 4251.52 Selec…" at bounding box center [432, 268] width 864 height 647
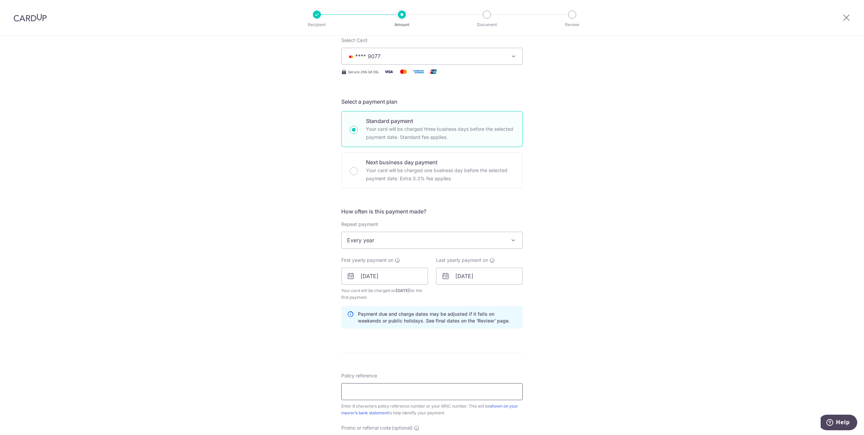
drag, startPoint x: 471, startPoint y: 388, endPoint x: 532, endPoint y: 348, distance: 73.4
click at [471, 388] on input "Policy reference" at bounding box center [431, 391] width 181 height 17
paste input "149294365"
type input "149294365"
click at [638, 246] on div "Tell us more about your payment Enter payment amount SGD 4,251.52 4251.52 Selec…" at bounding box center [432, 268] width 864 height 647
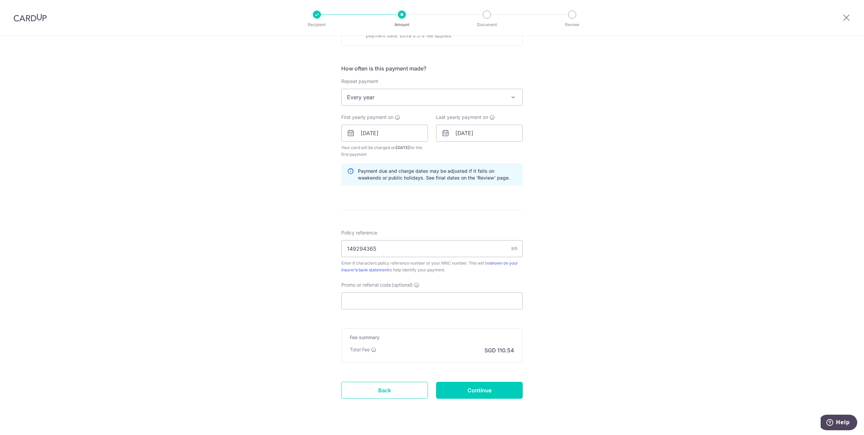
scroll to position [248, 0]
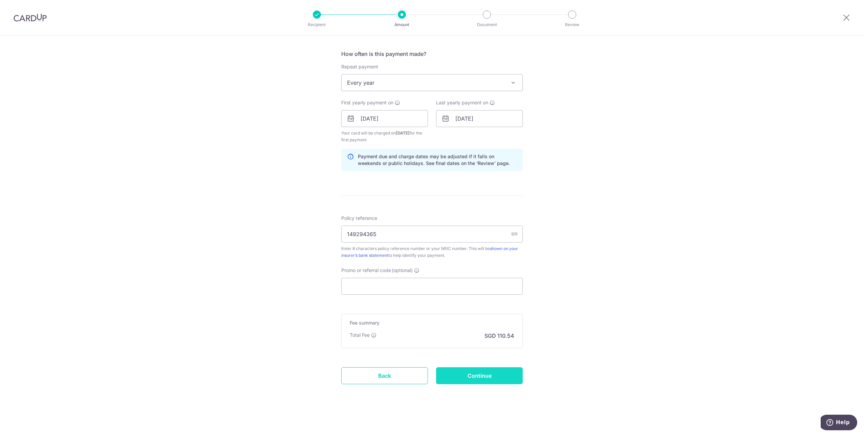
click at [474, 374] on input "Continue" at bounding box center [479, 375] width 87 height 17
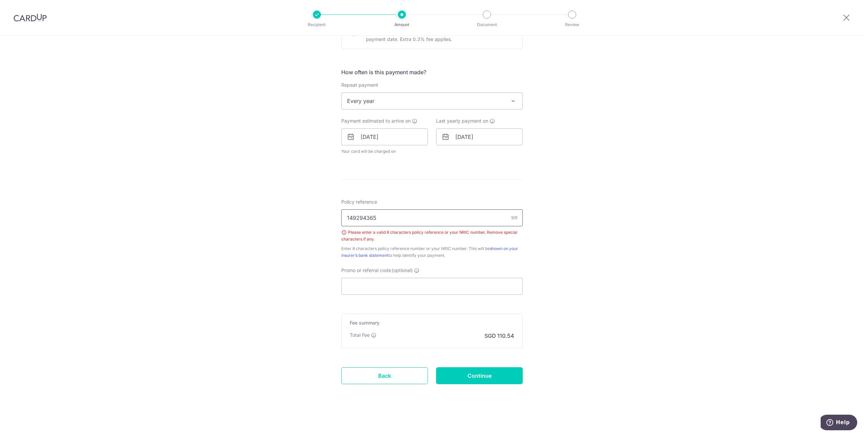
drag, startPoint x: 393, startPoint y: 217, endPoint x: 314, endPoint y: 218, distance: 79.2
click at [314, 218] on div "Tell us more about your payment Enter payment amount SGD 4,251.52 4251.52 Selec…" at bounding box center [432, 120] width 864 height 629
click at [269, 309] on div "Tell us more about your payment Enter payment amount SGD 4,251.52 4251.52 Selec…" at bounding box center [432, 120] width 864 height 629
click at [488, 375] on input "Continue" at bounding box center [479, 375] width 87 height 17
click at [348, 217] on input "T1536956B" at bounding box center [431, 217] width 181 height 17
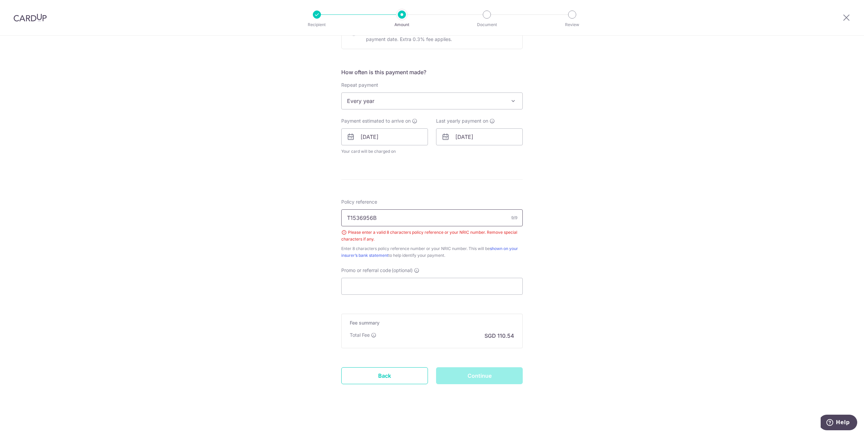
type input "1536956B"
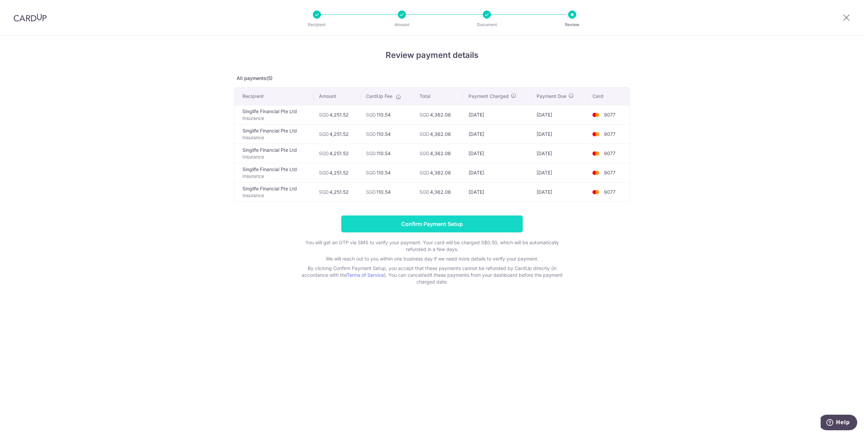
click at [437, 222] on input "Confirm Payment Setup" at bounding box center [431, 223] width 181 height 17
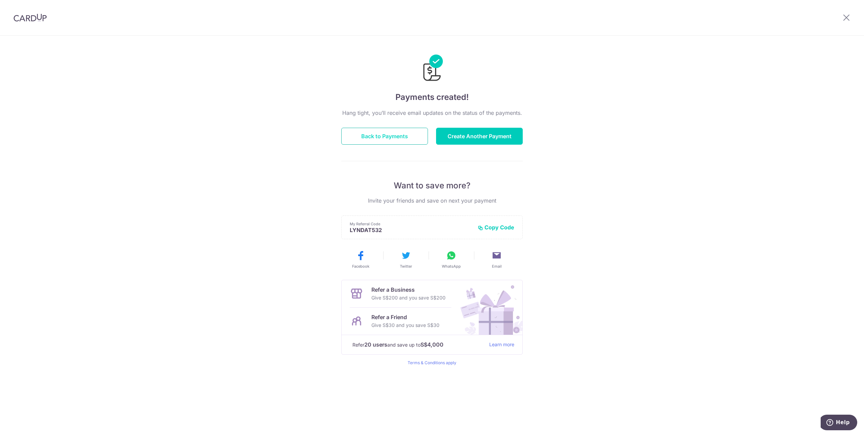
click at [384, 135] on button "Back to Payments" at bounding box center [384, 136] width 87 height 17
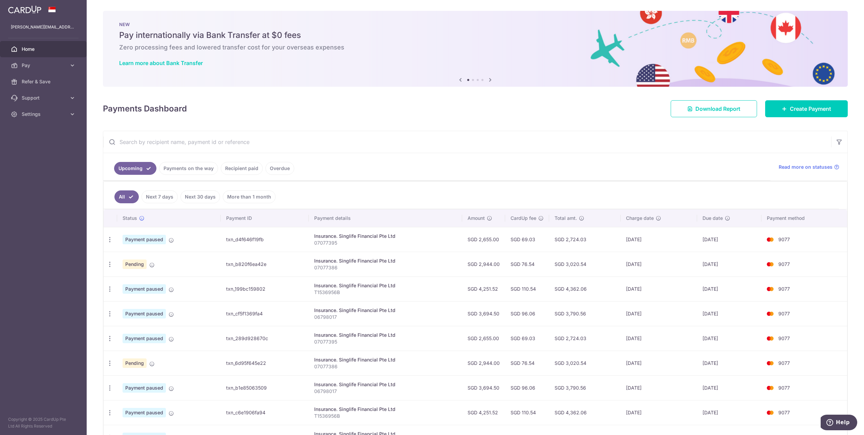
click at [351, 286] on div "Insurance. Singlife Financial Pte Ltd" at bounding box center [385, 285] width 143 height 7
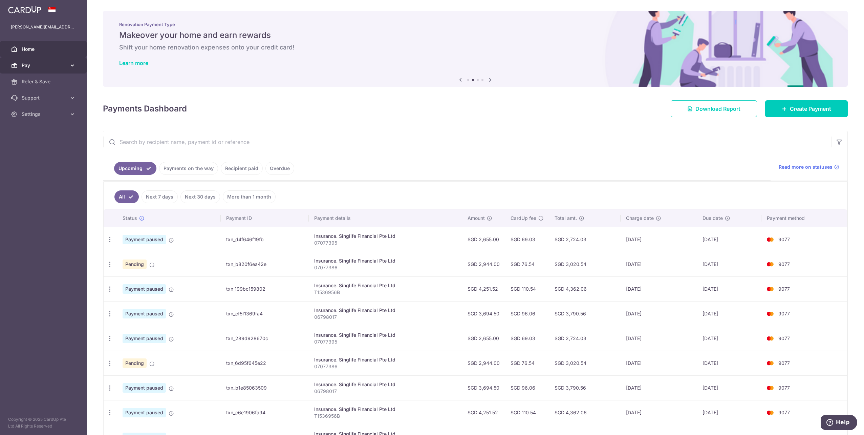
click at [71, 65] on icon at bounding box center [72, 65] width 7 height 7
click at [47, 96] on span "Recipients" at bounding box center [44, 97] width 45 height 7
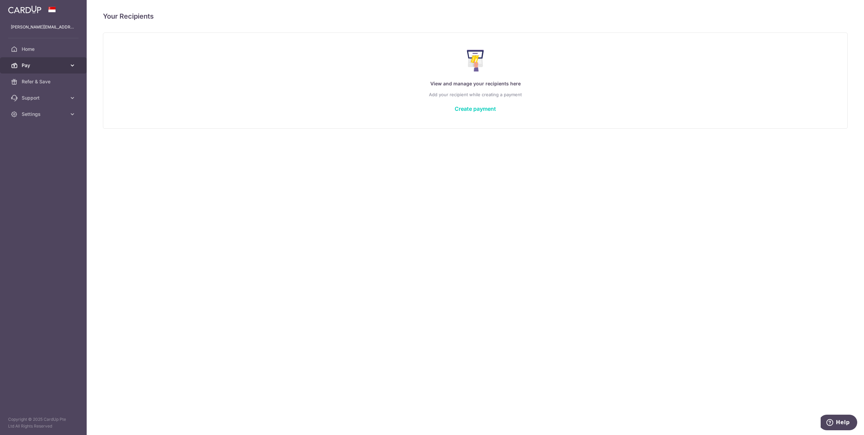
click at [72, 67] on icon at bounding box center [72, 65] width 7 height 7
click at [49, 81] on span "Payments" at bounding box center [44, 81] width 45 height 7
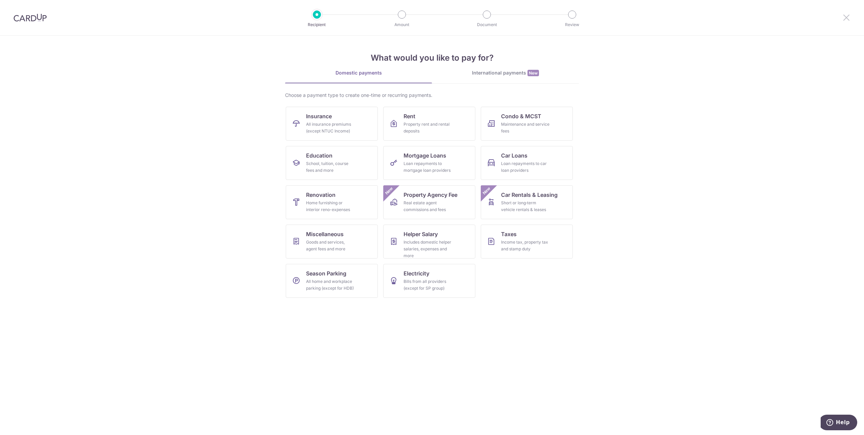
click at [846, 15] on icon at bounding box center [846, 17] width 8 height 8
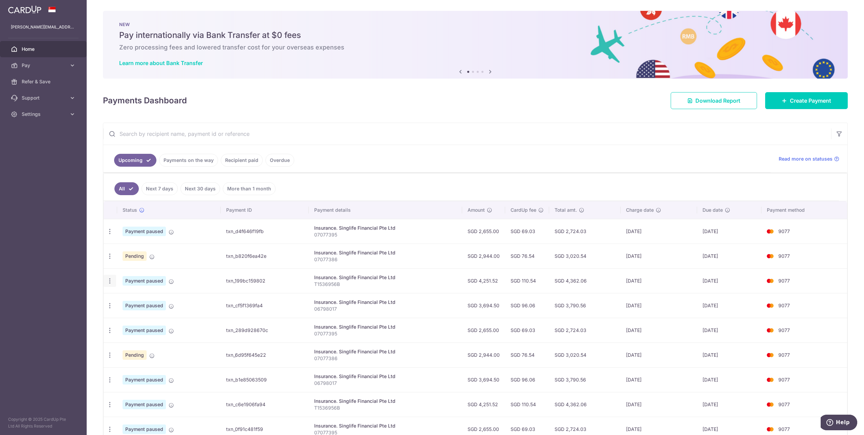
click at [108, 282] on icon "button" at bounding box center [109, 280] width 7 height 7
click at [138, 299] on span "Update payment" at bounding box center [146, 299] width 46 height 8
radio input "true"
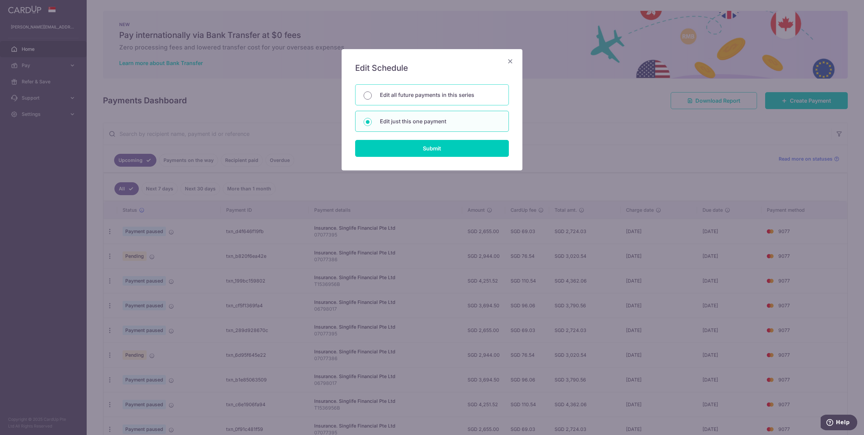
click at [366, 95] on input "Edit all future payments in this series" at bounding box center [368, 95] width 8 height 8
radio input "true"
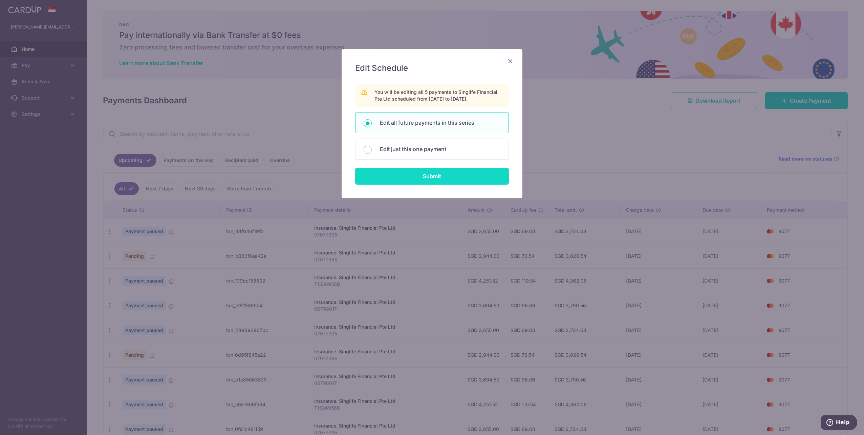
click at [435, 176] on input "Submit" at bounding box center [432, 176] width 154 height 17
radio input "true"
type input "4,251.52"
type input "T1536956B"
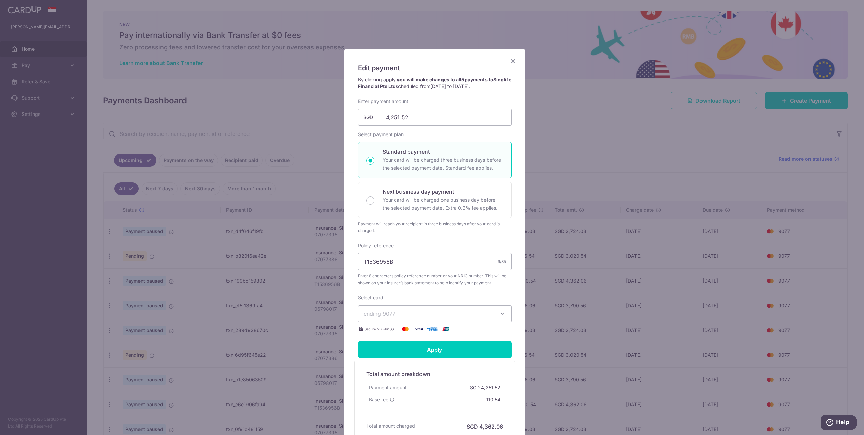
click at [513, 60] on icon "Close" at bounding box center [513, 61] width 8 height 8
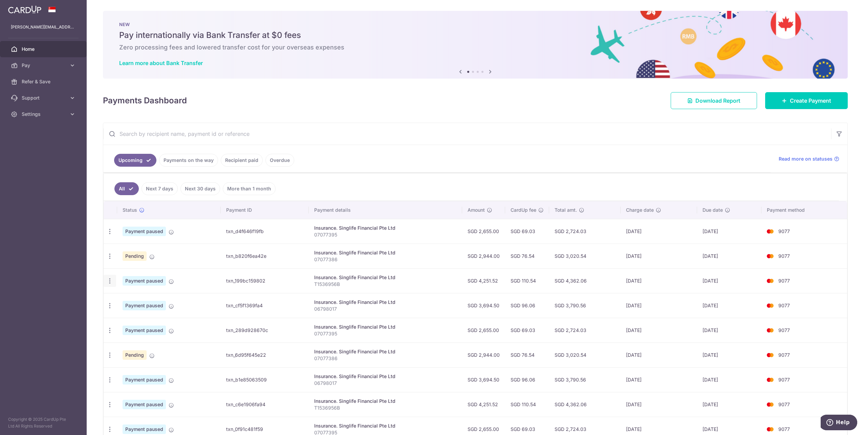
click at [109, 283] on icon "button" at bounding box center [109, 280] width 7 height 7
click at [135, 315] on span "Cancel payment" at bounding box center [145, 316] width 45 height 8
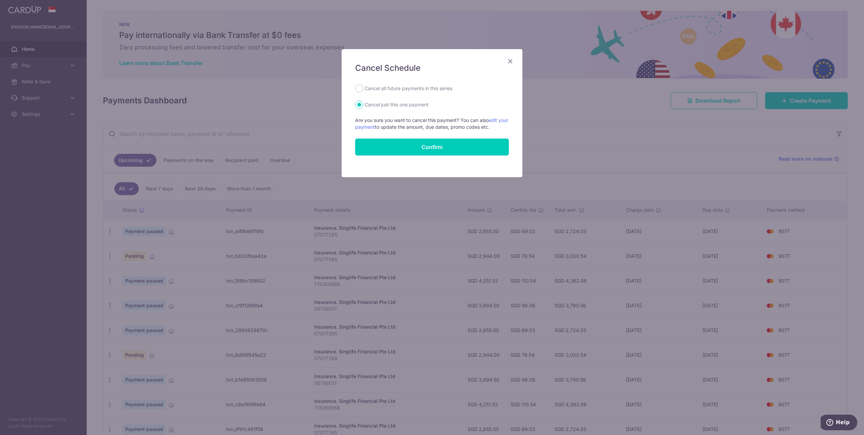
click at [396, 92] on label "Cancel all future payments in this series" at bounding box center [409, 88] width 88 height 8
click at [363, 92] on input "Cancel all future payments in this series" at bounding box center [359, 88] width 8 height 8
radio input "true"
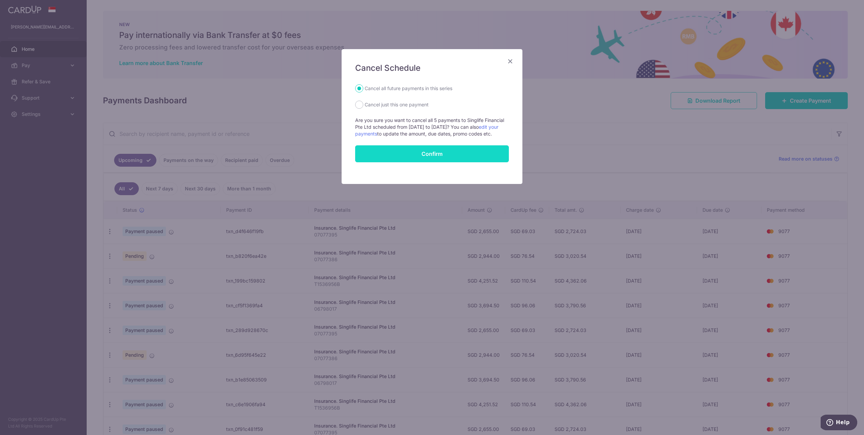
click at [431, 155] on button "Confirm" at bounding box center [432, 153] width 154 height 17
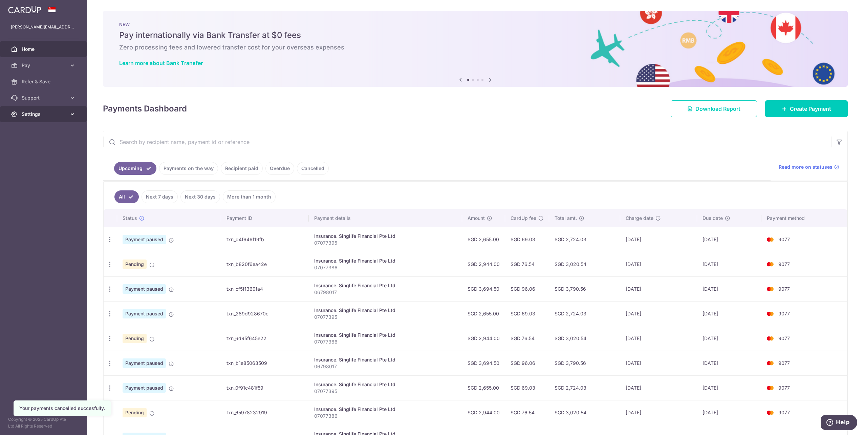
click at [36, 115] on span "Settings" at bounding box center [44, 114] width 45 height 7
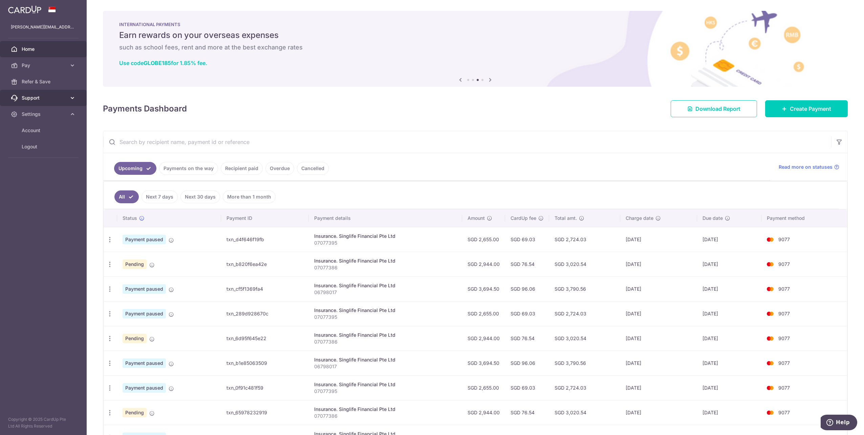
click at [70, 98] on icon at bounding box center [72, 97] width 7 height 7
click at [31, 168] on span "Account" at bounding box center [44, 171] width 45 height 7
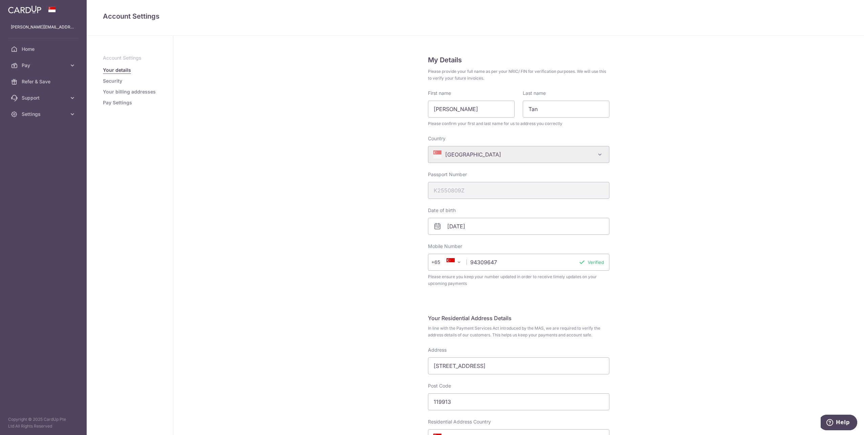
click at [116, 82] on link "Security" at bounding box center [112, 81] width 19 height 7
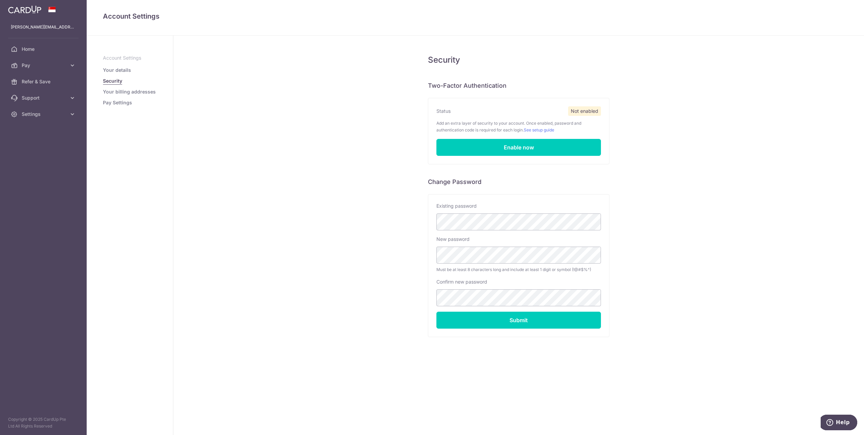
click at [120, 103] on link "Pay Settings" at bounding box center [117, 102] width 29 height 7
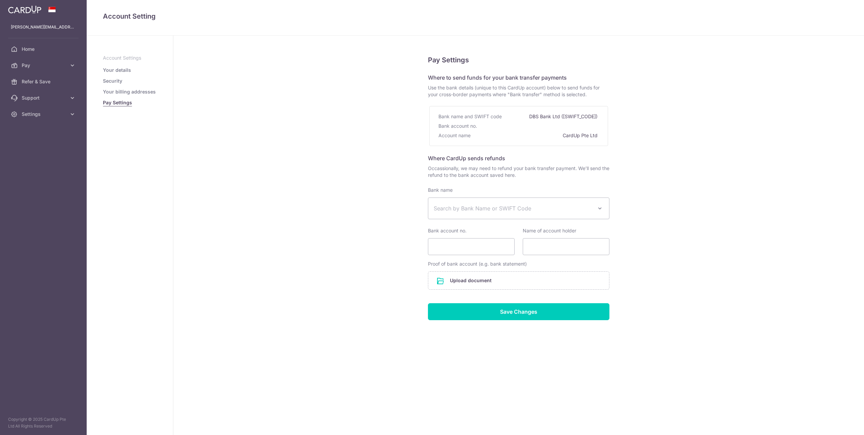
select select
click at [32, 46] on span "Home" at bounding box center [44, 49] width 45 height 7
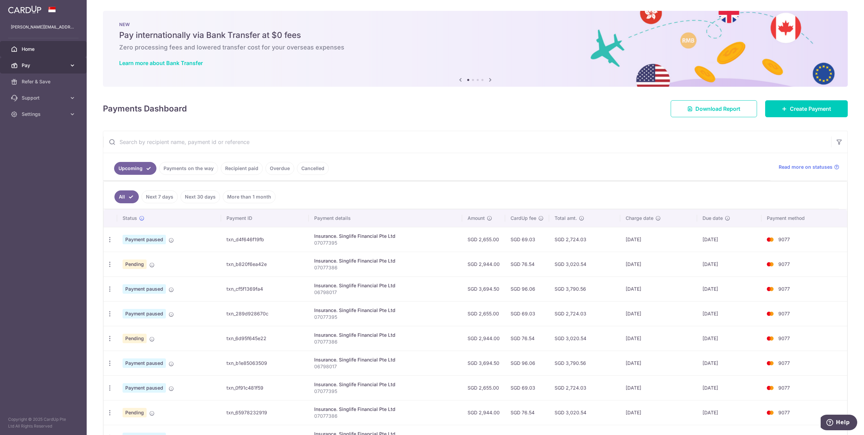
click at [72, 65] on icon at bounding box center [72, 65] width 7 height 7
click at [32, 114] on span "Cards" at bounding box center [44, 114] width 45 height 7
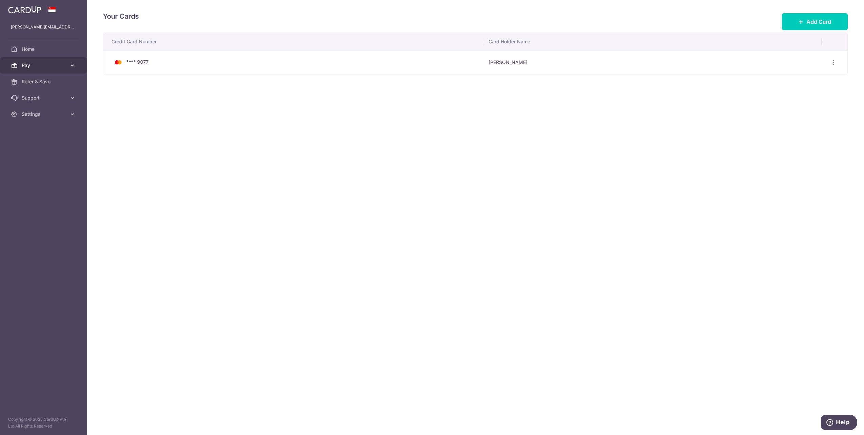
click at [74, 68] on icon at bounding box center [72, 65] width 7 height 7
click at [43, 99] on span "Recipients" at bounding box center [44, 97] width 45 height 7
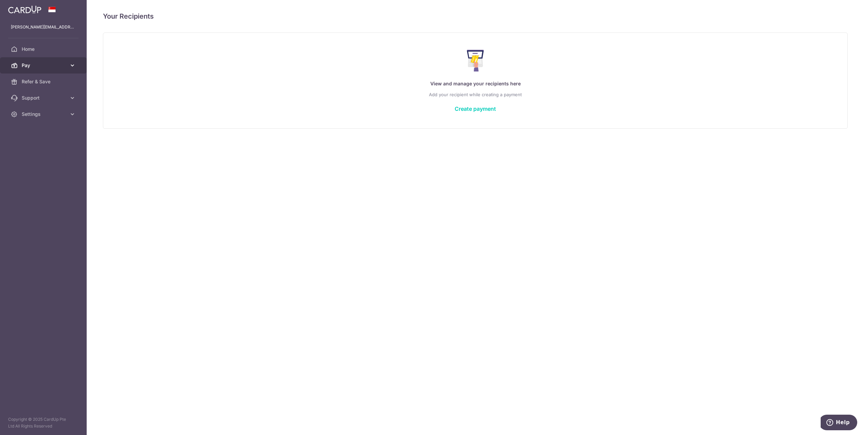
click at [72, 63] on icon at bounding box center [72, 65] width 7 height 7
click at [41, 82] on span "Payments" at bounding box center [44, 81] width 45 height 7
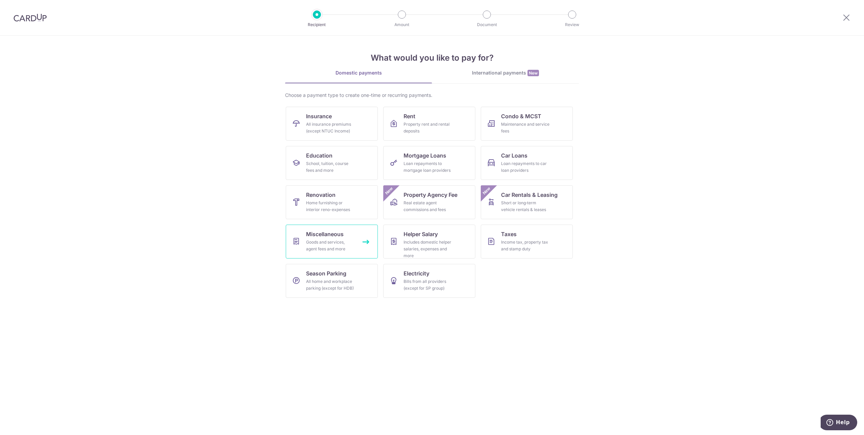
click at [334, 240] on div "Goods and services, agent fees and more" at bounding box center [330, 246] width 49 height 14
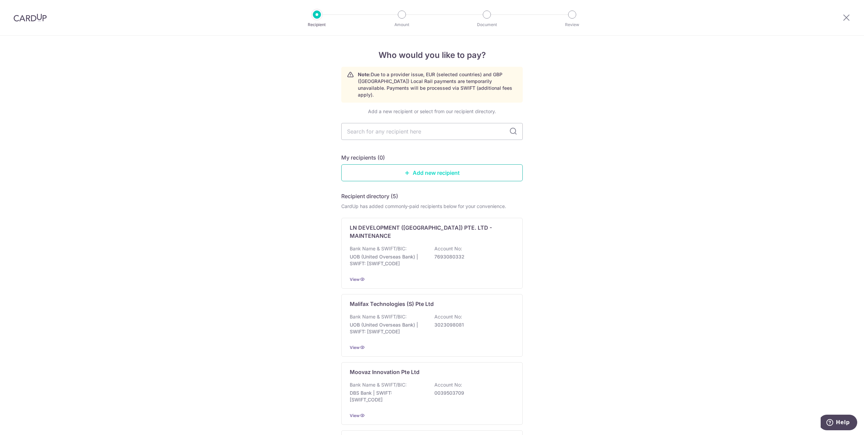
click at [405, 170] on icon at bounding box center [407, 172] width 5 height 5
click at [26, 19] on img at bounding box center [30, 18] width 33 height 8
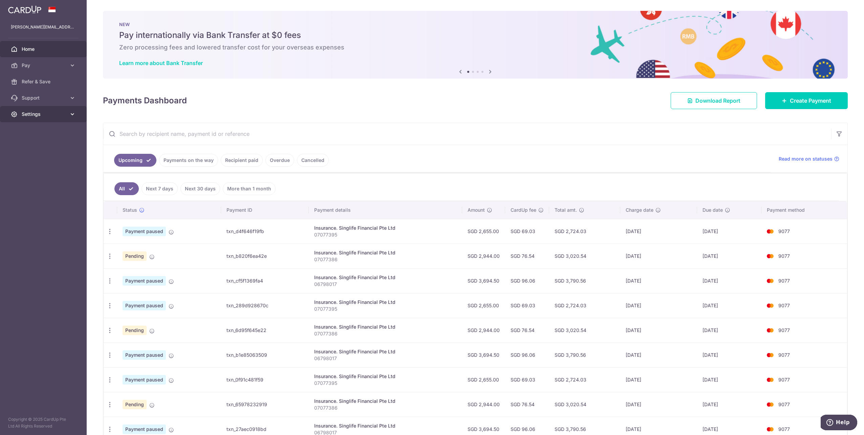
click at [74, 113] on icon at bounding box center [72, 114] width 7 height 7
click at [49, 131] on span "Account" at bounding box center [44, 130] width 45 height 7
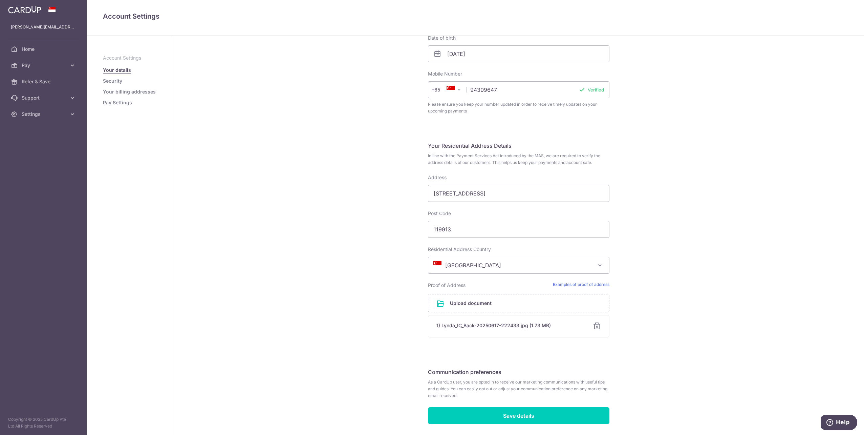
scroll to position [180, 0]
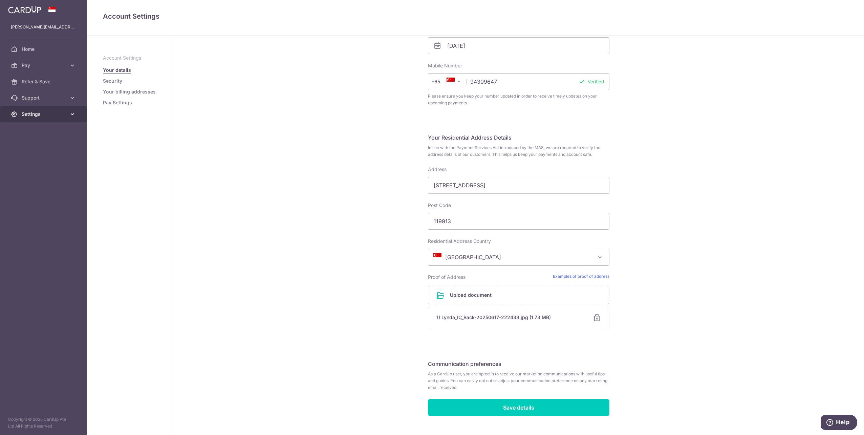
click at [71, 113] on icon at bounding box center [72, 114] width 7 height 7
click at [23, 148] on span "Logout" at bounding box center [44, 146] width 45 height 7
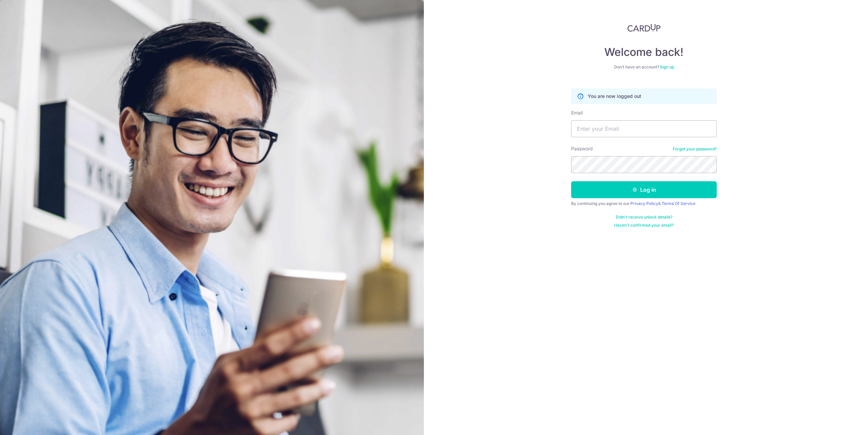
click at [650, 26] on img at bounding box center [643, 28] width 33 height 8
